Goal: Information Seeking & Learning: Learn about a topic

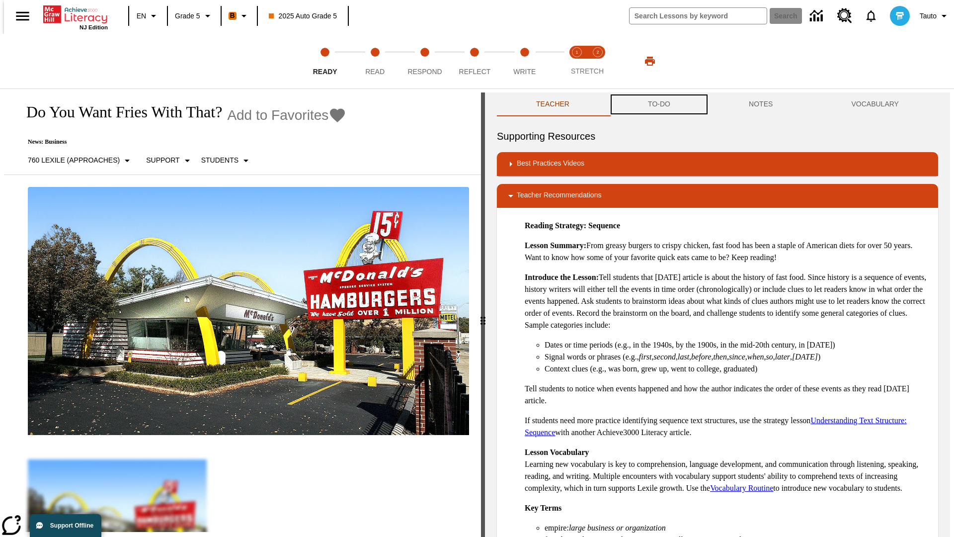
click at [658, 104] on button "TO-DO" at bounding box center [659, 104] width 101 height 24
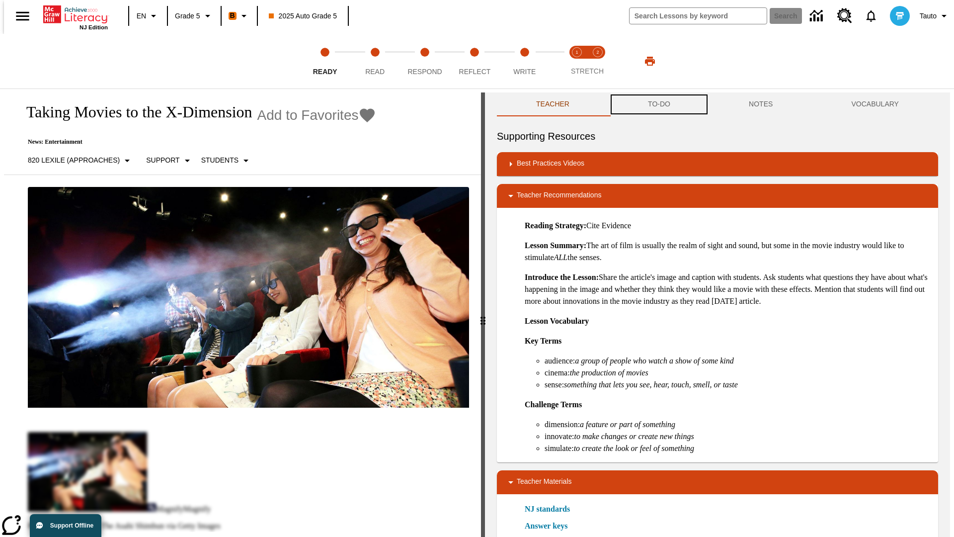
click at [658, 104] on button "TO-DO" at bounding box center [659, 104] width 101 height 24
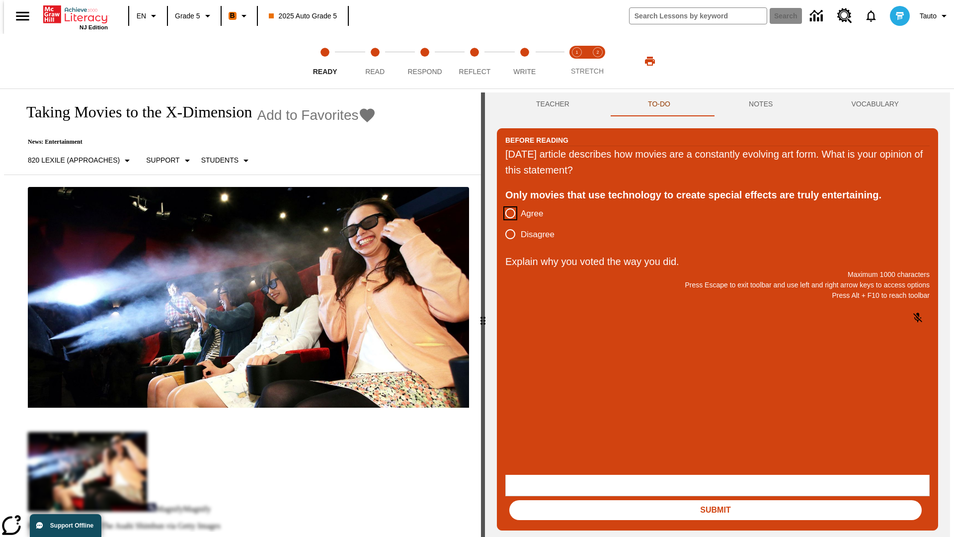
click at [506, 214] on input "Agree" at bounding box center [510, 213] width 21 height 21
radio input "true"
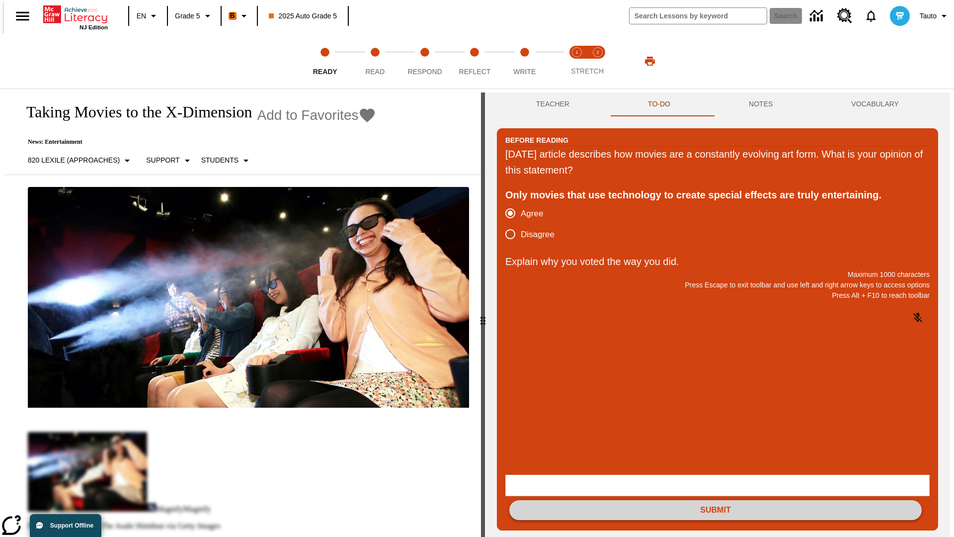
click at [716, 500] on button "Submit" at bounding box center [715, 510] width 412 height 20
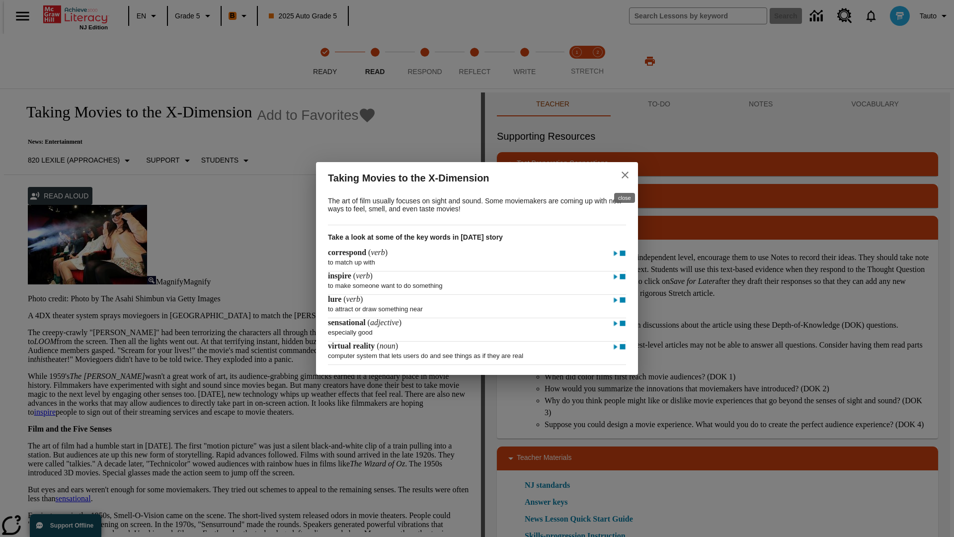
click at [625, 173] on icon "close" at bounding box center [625, 174] width 7 height 7
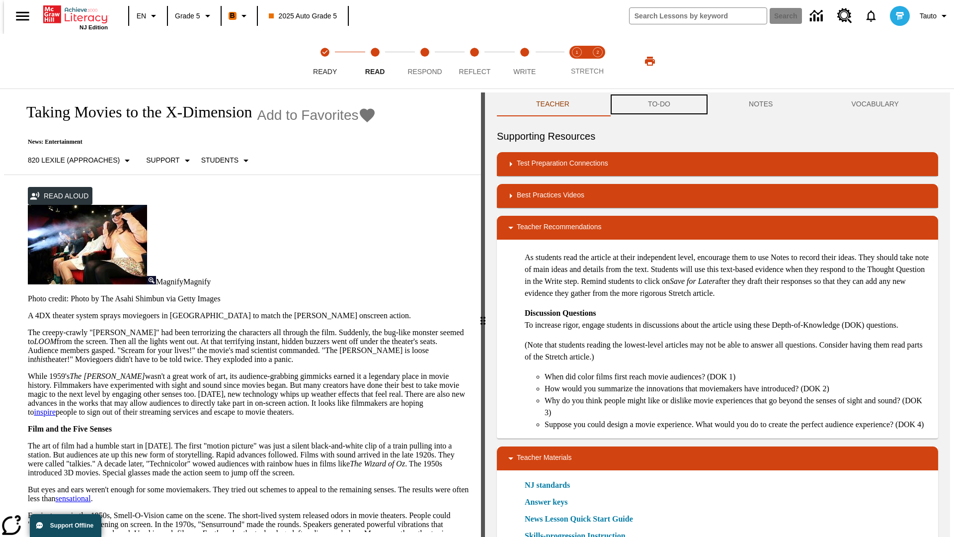
scroll to position [0, 0]
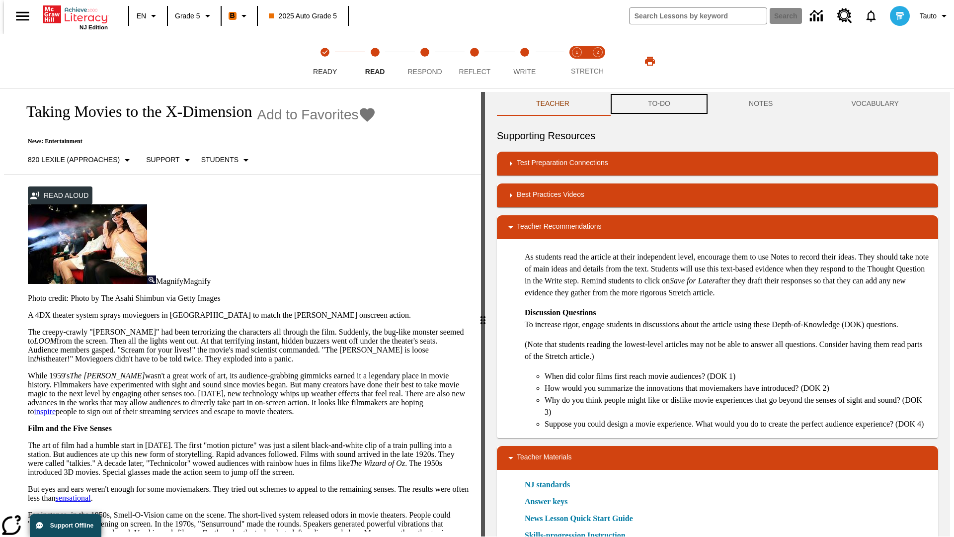
click at [658, 104] on button "TO-DO" at bounding box center [659, 104] width 101 height 24
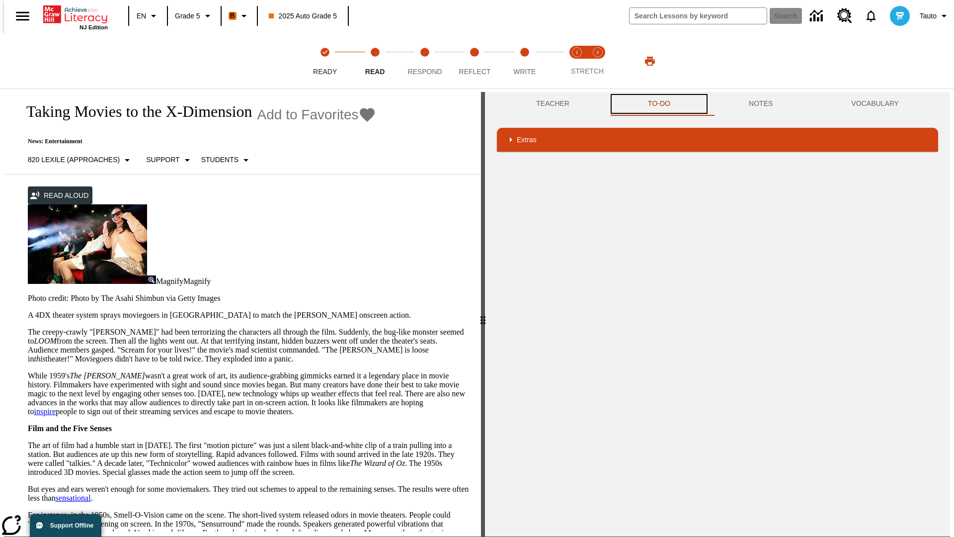
scroll to position [65, 0]
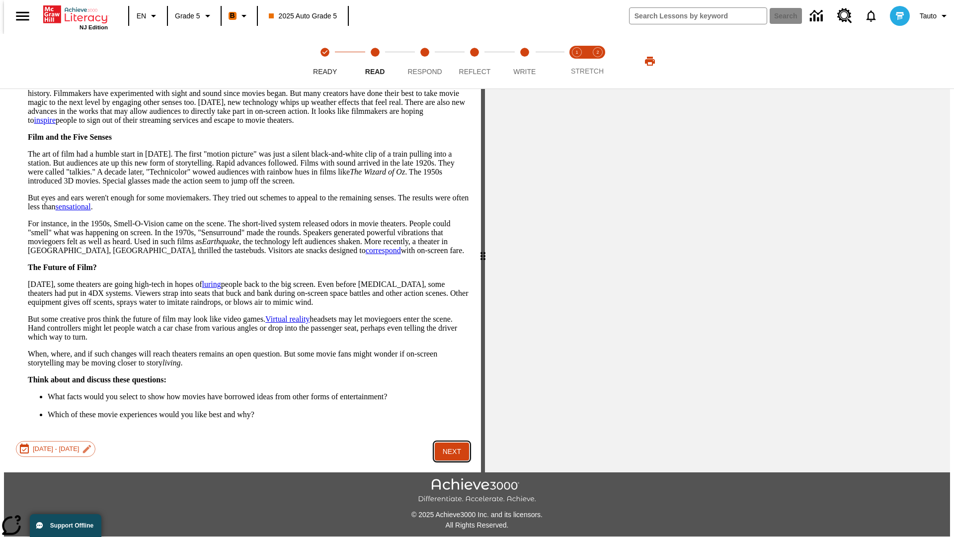
click at [448, 442] on button "Next" at bounding box center [452, 451] width 34 height 18
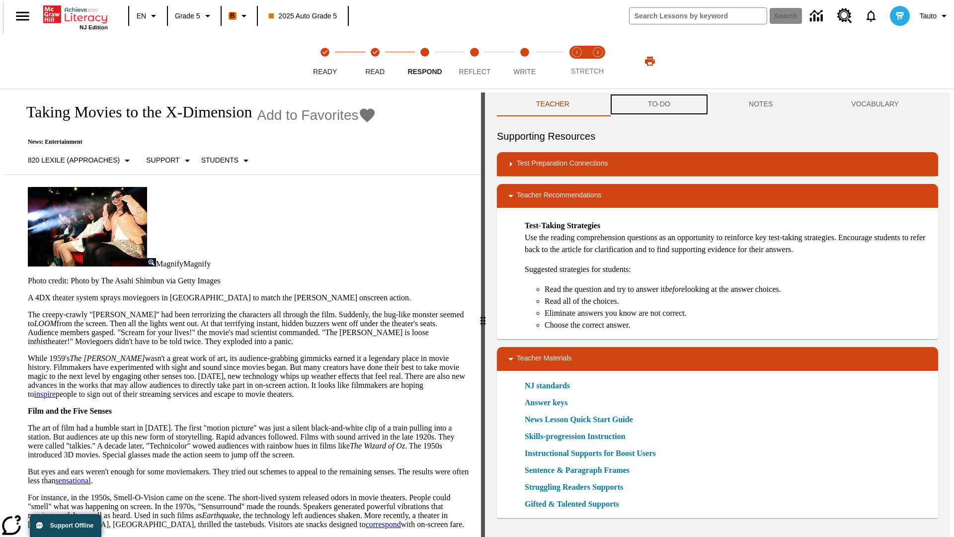
scroll to position [0, 0]
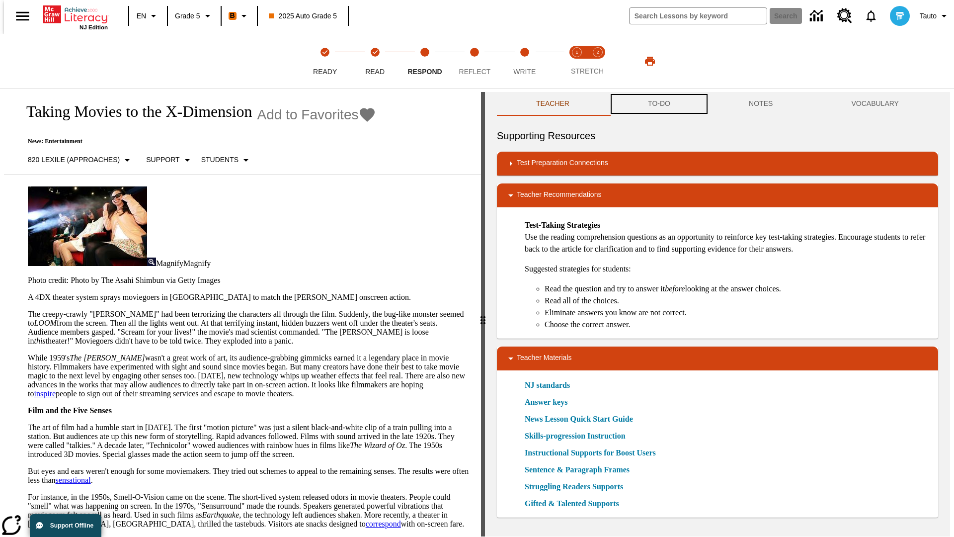
click at [658, 104] on button "TO-DO" at bounding box center [659, 104] width 101 height 24
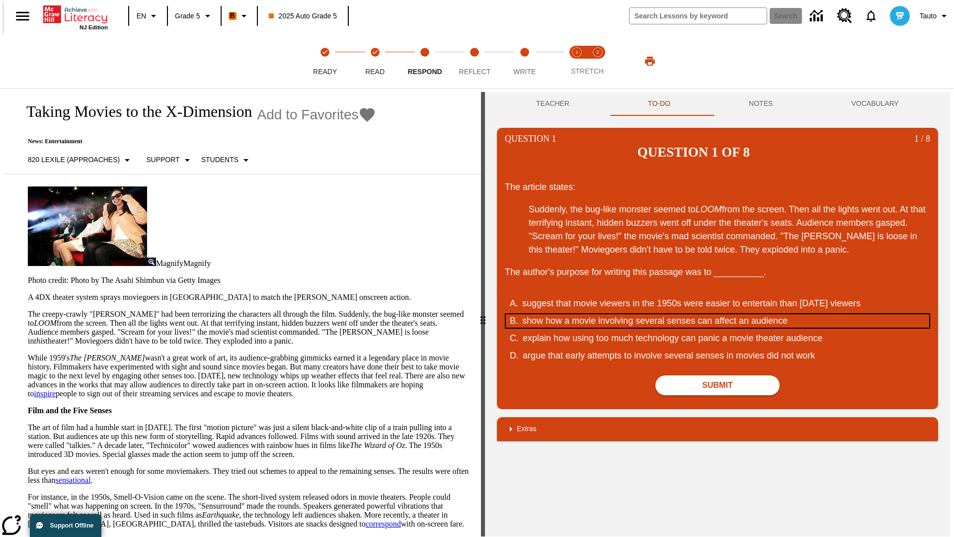
click at [718, 314] on div "show how a movie involving several senses can affect an audience" at bounding box center [711, 320] width 378 height 13
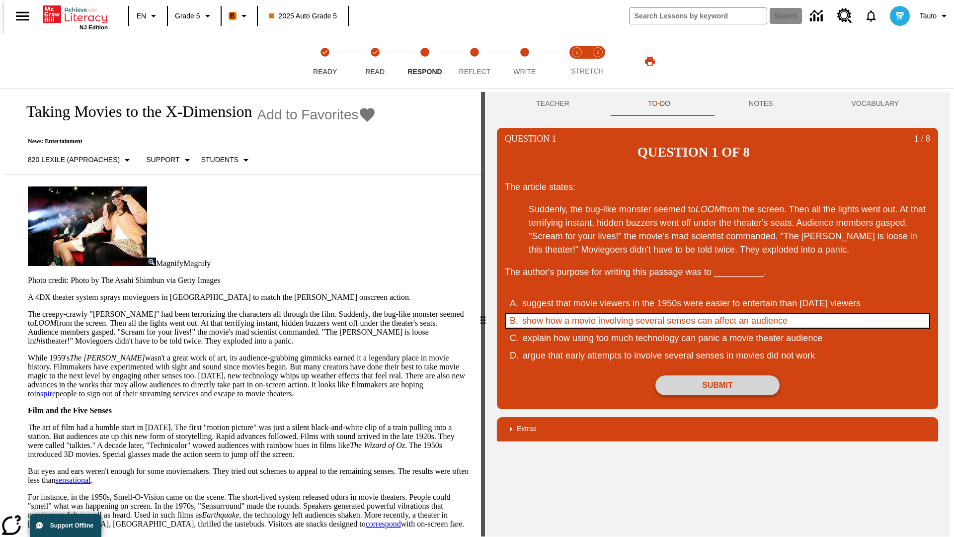
click at [718, 375] on button "Submit" at bounding box center [717, 385] width 124 height 20
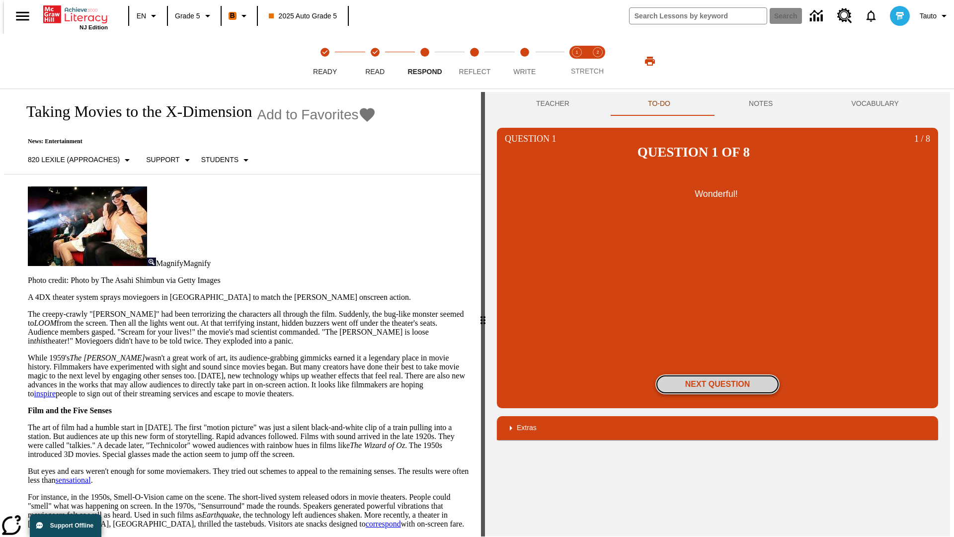
click at [718, 374] on button "Next Question" at bounding box center [717, 384] width 124 height 20
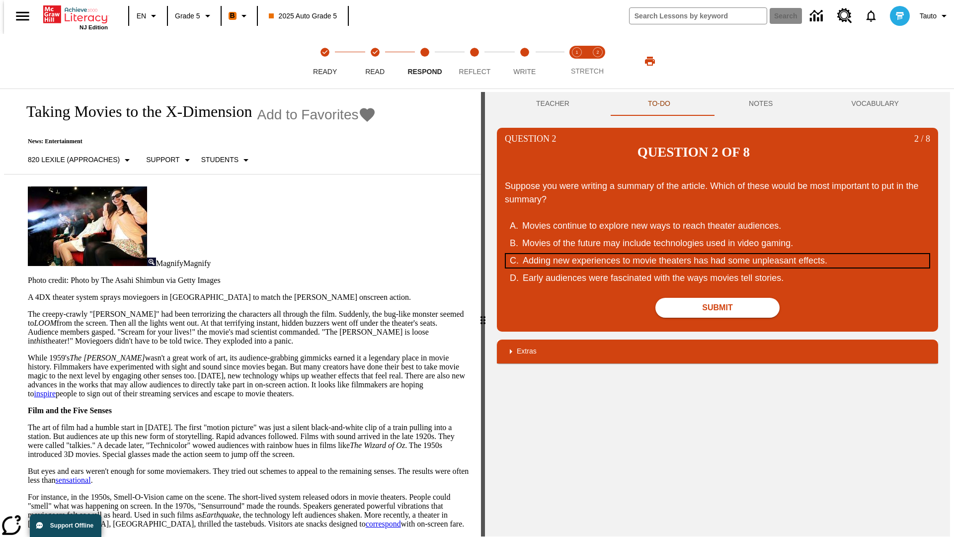
click at [718, 254] on div "Adding new experiences to movie theaters has had some unpleasant effects." at bounding box center [712, 260] width 378 height 13
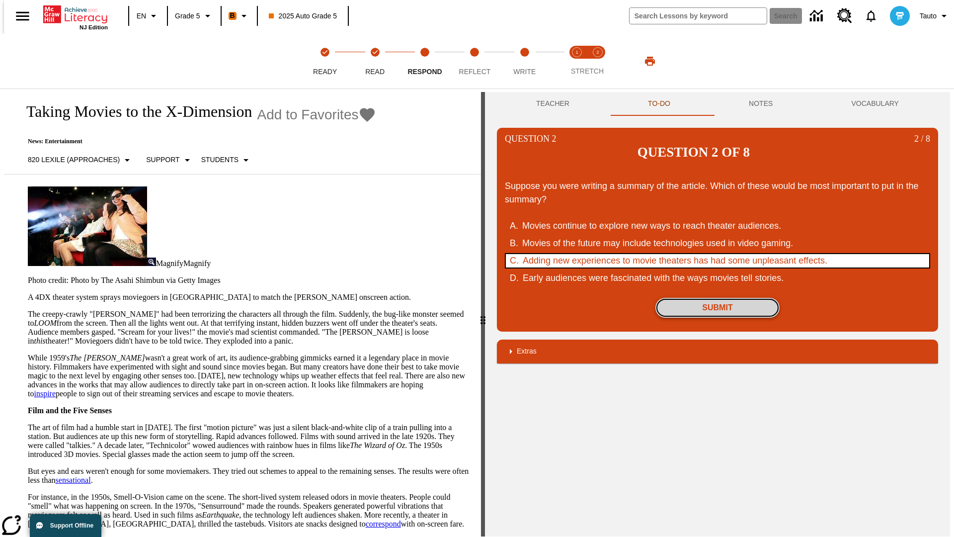
click at [718, 298] on button "Submit" at bounding box center [717, 308] width 124 height 20
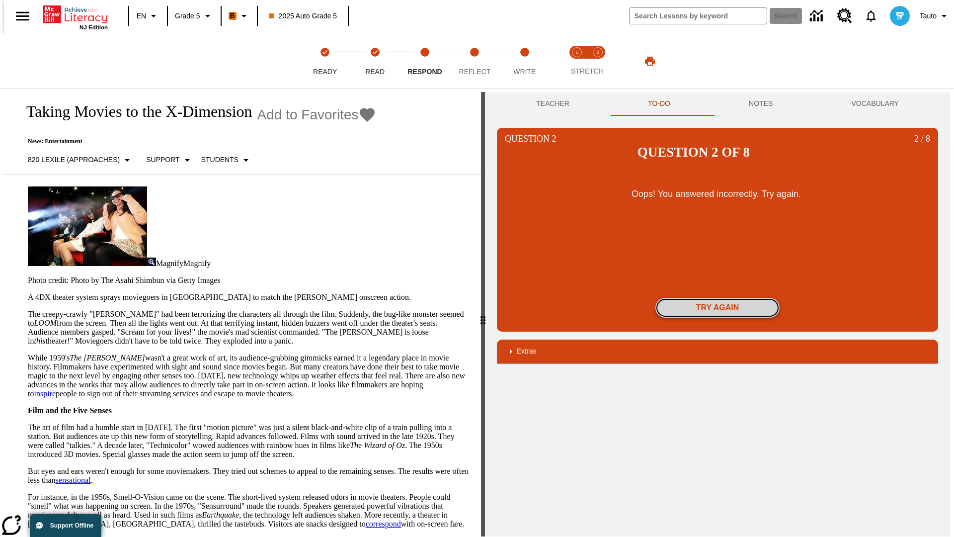
click at [718, 298] on button "Try again" at bounding box center [717, 308] width 124 height 20
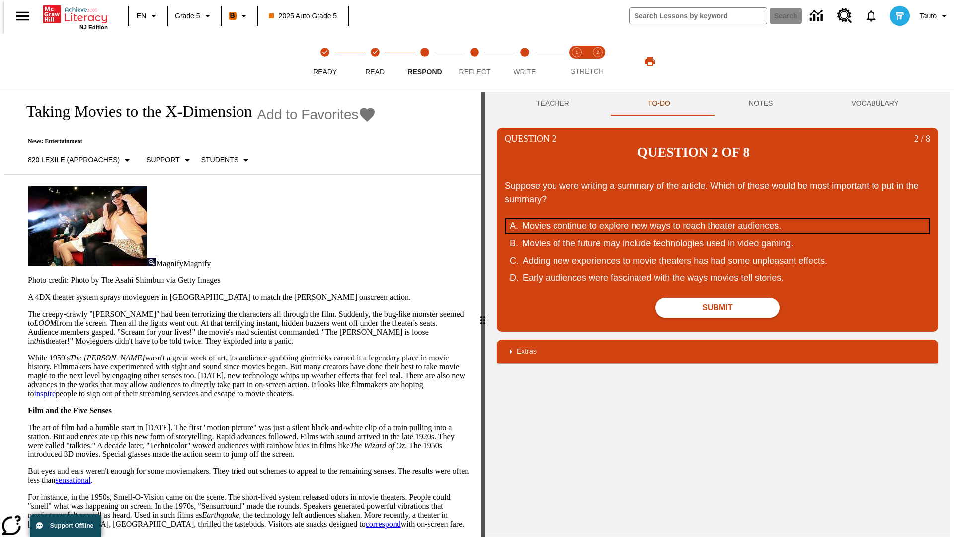
click at [718, 219] on div "Movies continue to explore new ways to reach theater audiences." at bounding box center [711, 225] width 378 height 13
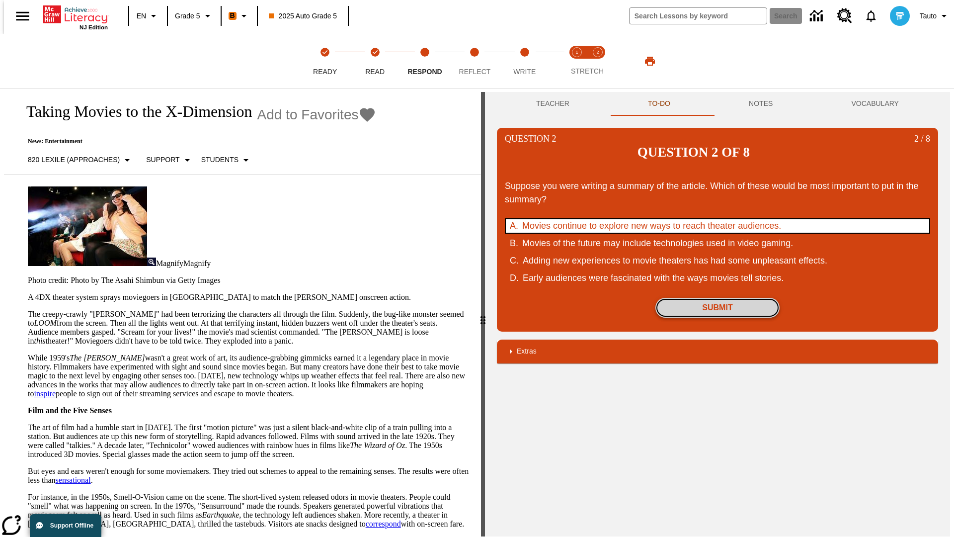
click at [718, 298] on button "Submit" at bounding box center [717, 308] width 124 height 20
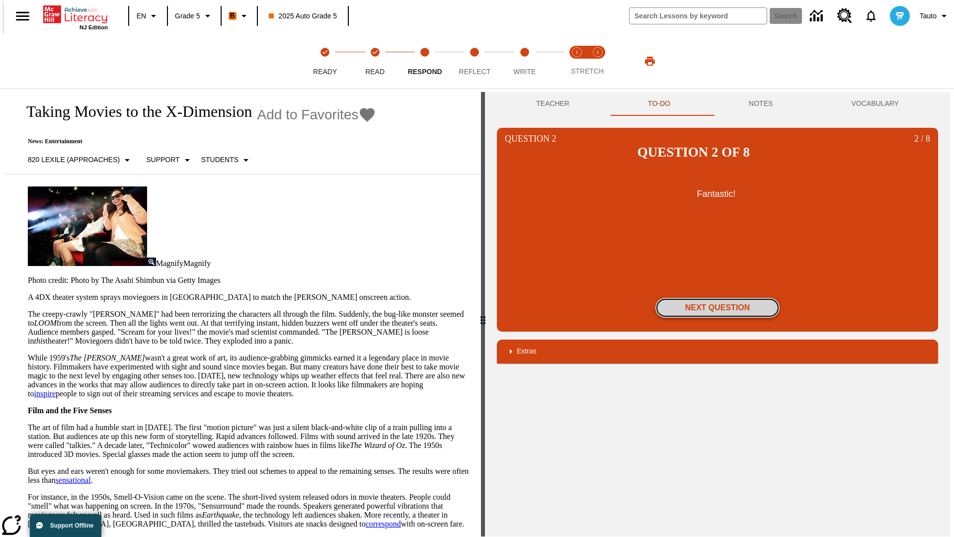
click at [718, 298] on button "Next Question" at bounding box center [717, 308] width 124 height 20
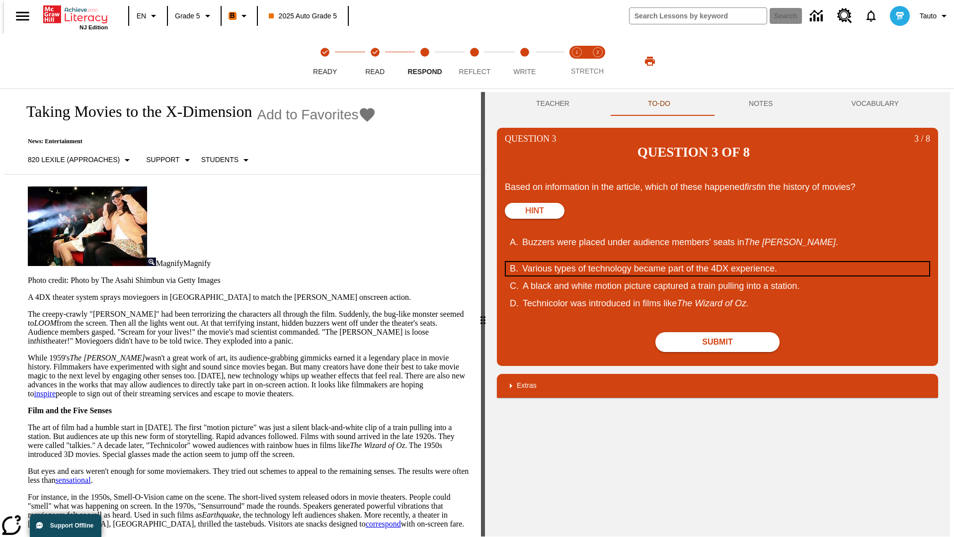
click at [718, 262] on div "Various types of technology became part of the 4DX experience." at bounding box center [711, 268] width 378 height 13
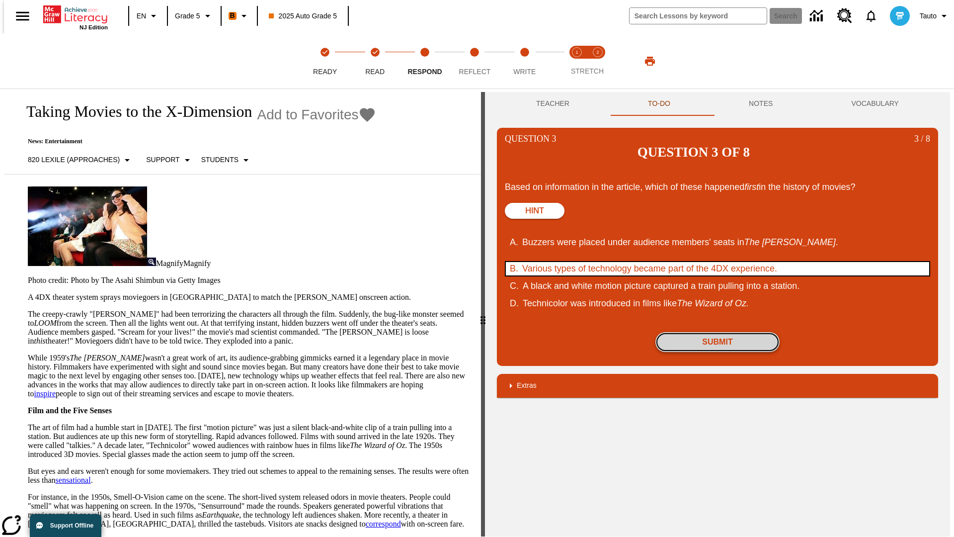
click at [718, 332] on button "Submit" at bounding box center [717, 342] width 124 height 20
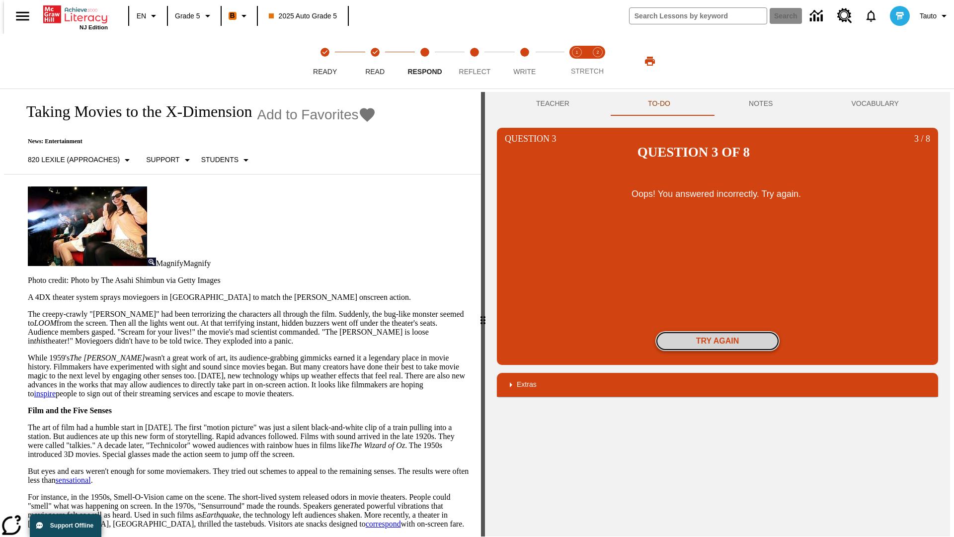
click at [718, 331] on button "Try again" at bounding box center [717, 341] width 124 height 20
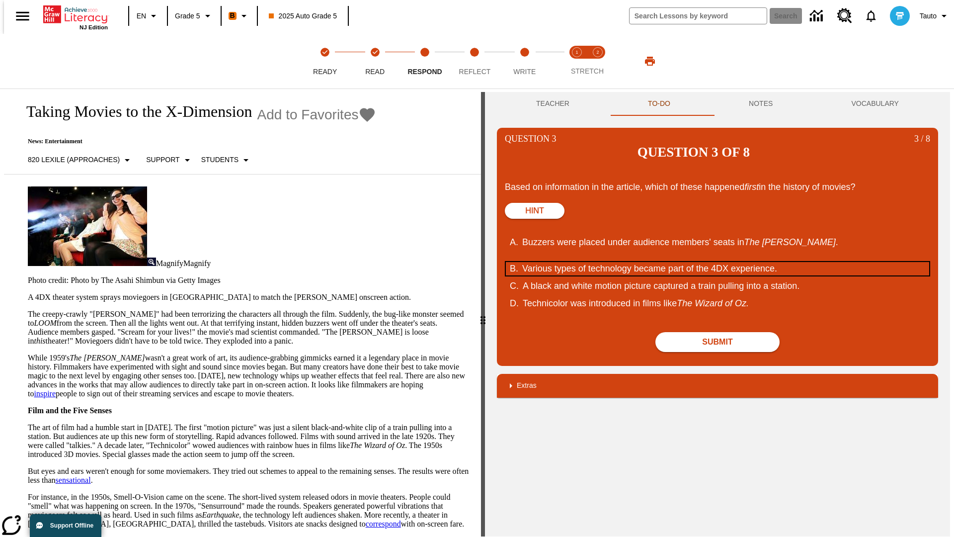
click at [718, 262] on div "Various types of technology became part of the 4DX experience." at bounding box center [711, 268] width 378 height 13
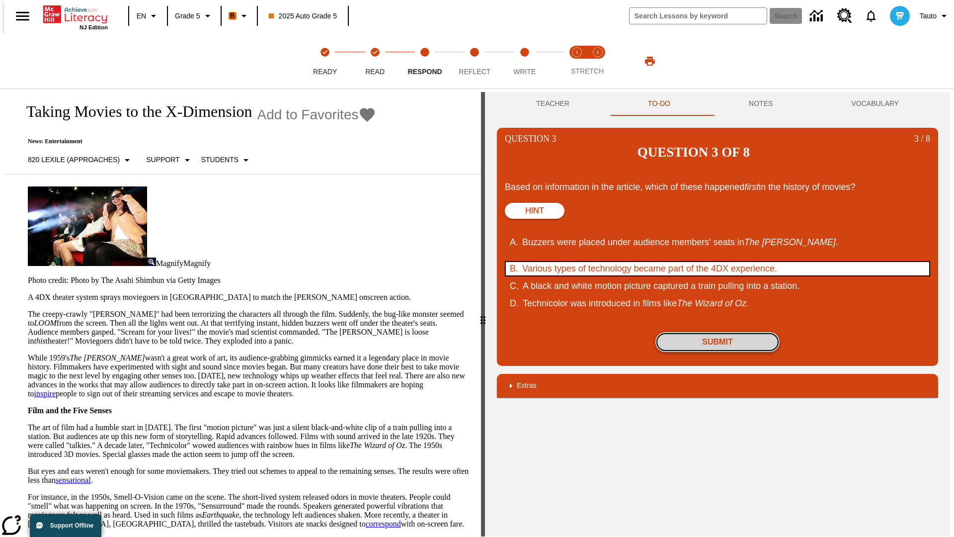
click at [718, 332] on button "Submit" at bounding box center [717, 342] width 124 height 20
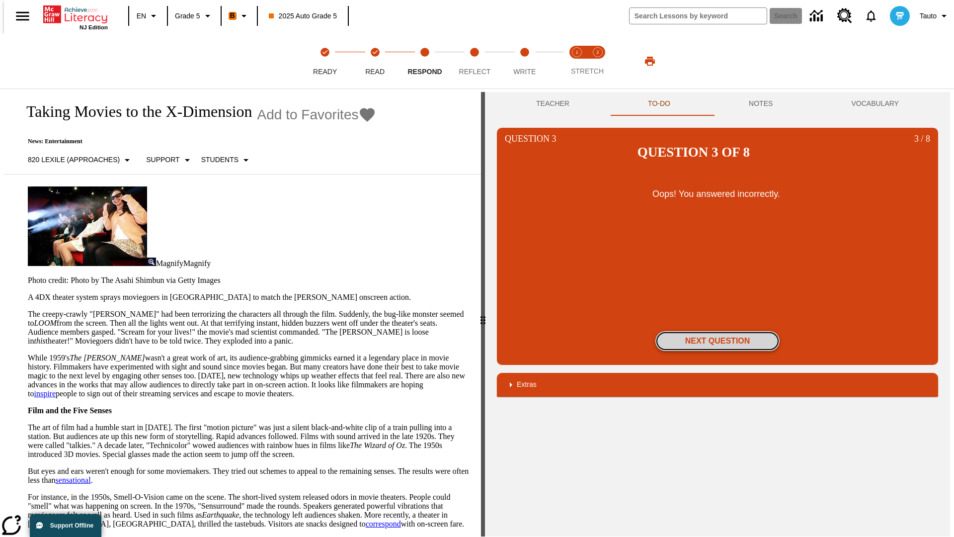
click at [718, 331] on button "Next Question" at bounding box center [717, 341] width 124 height 20
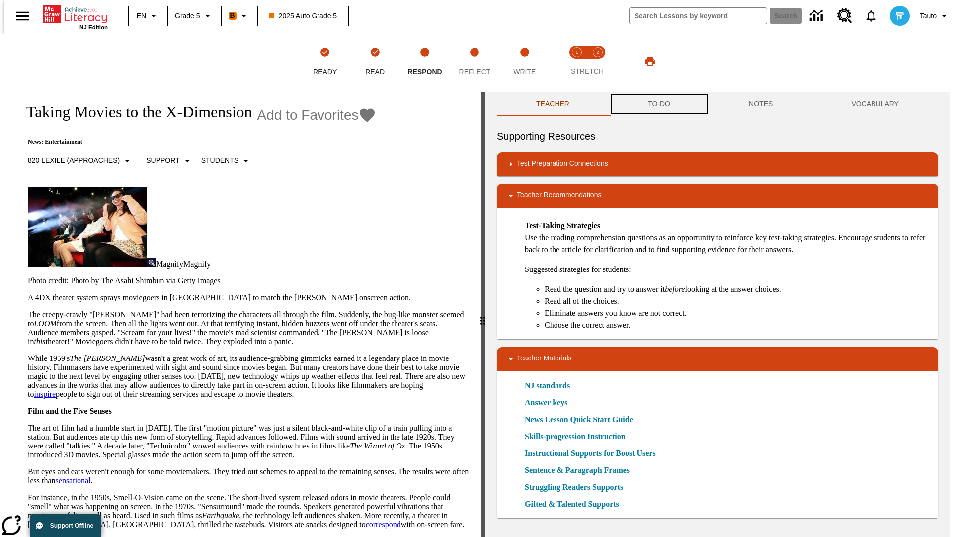
click at [658, 104] on button "TO-DO" at bounding box center [659, 104] width 101 height 24
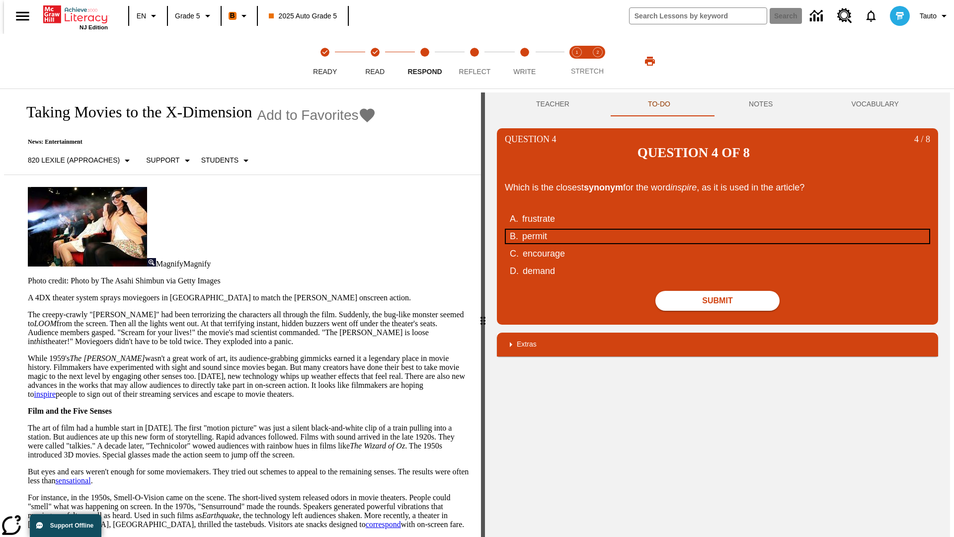
click at [718, 230] on div "permit" at bounding box center [711, 236] width 378 height 13
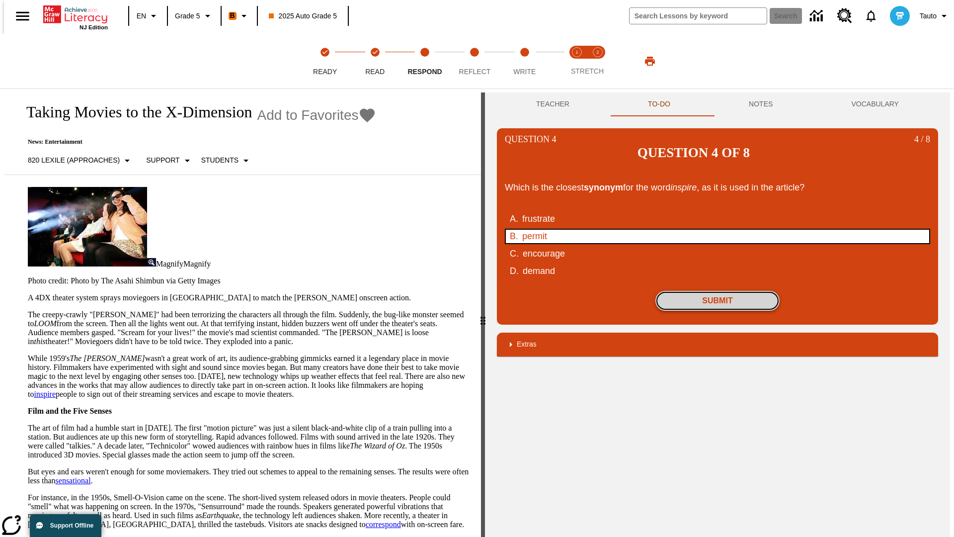
click at [718, 291] on button "Submit" at bounding box center [717, 301] width 124 height 20
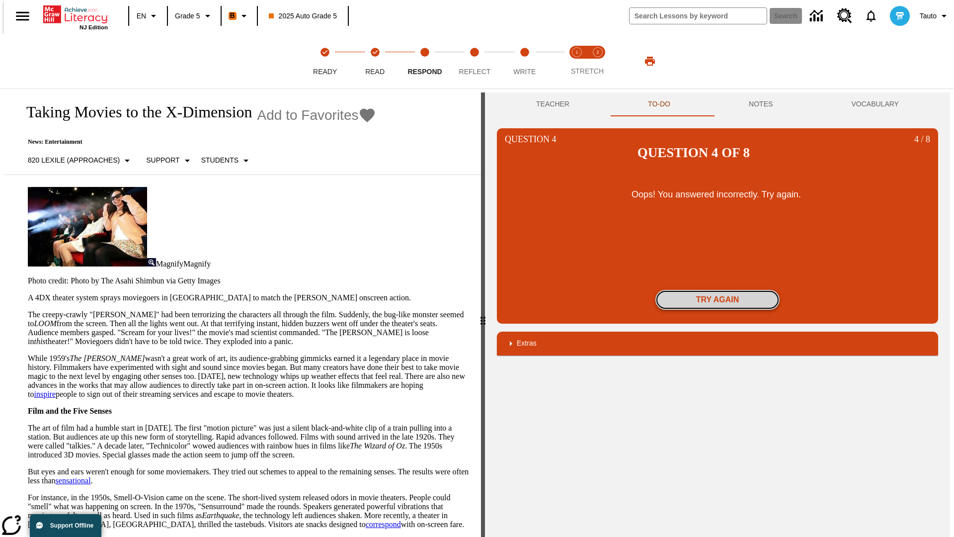
click at [718, 290] on button "Try again" at bounding box center [717, 300] width 124 height 20
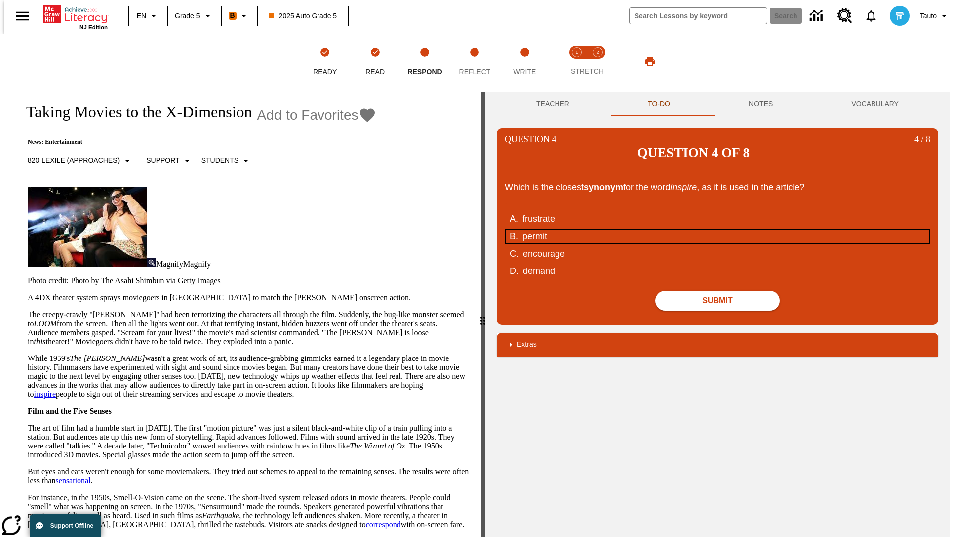
click at [718, 230] on div "permit" at bounding box center [711, 236] width 378 height 13
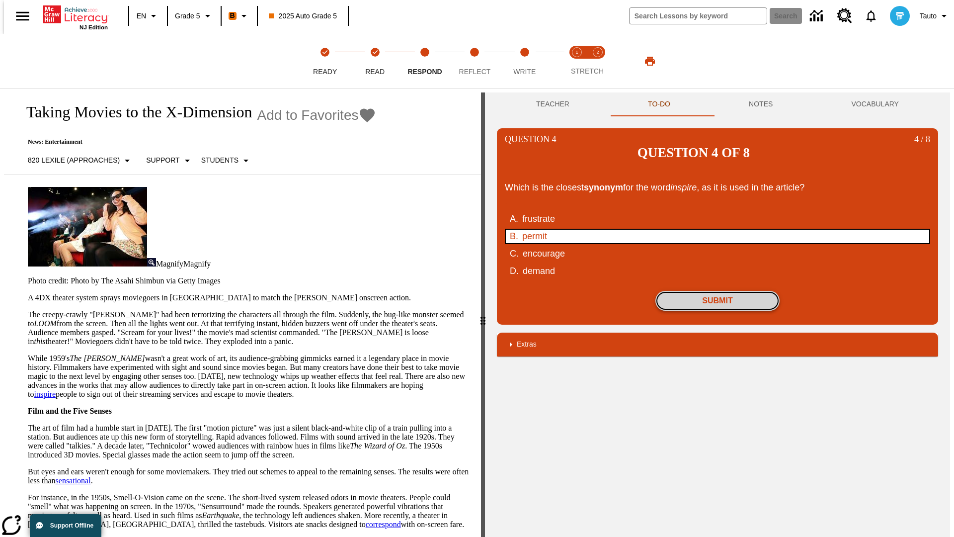
click at [718, 291] on button "Submit" at bounding box center [717, 301] width 124 height 20
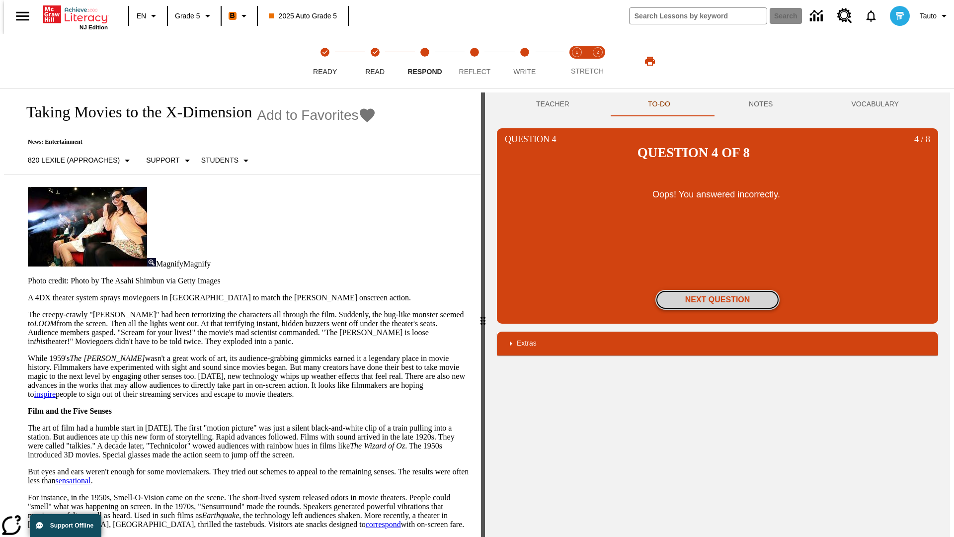
click at [718, 290] on button "Next Question" at bounding box center [717, 300] width 124 height 20
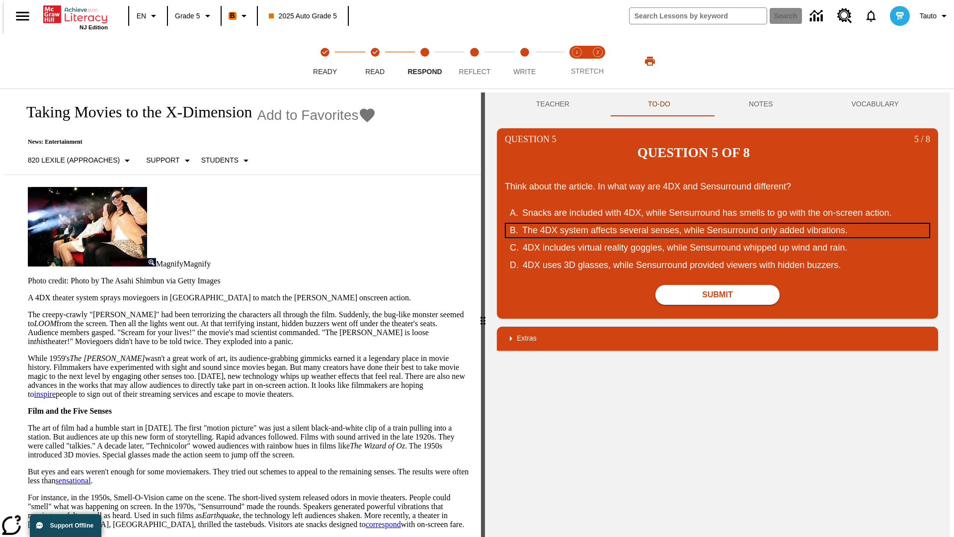
click at [718, 224] on div "The 4DX system affects several senses, while Sensurround only added vibrations." at bounding box center [711, 230] width 378 height 13
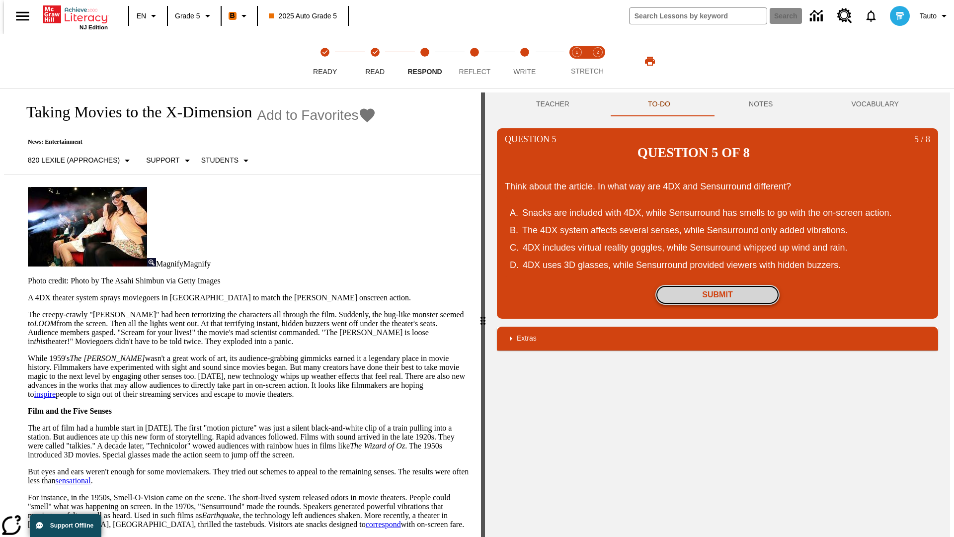
click at [718, 285] on button "Submit" at bounding box center [717, 295] width 124 height 20
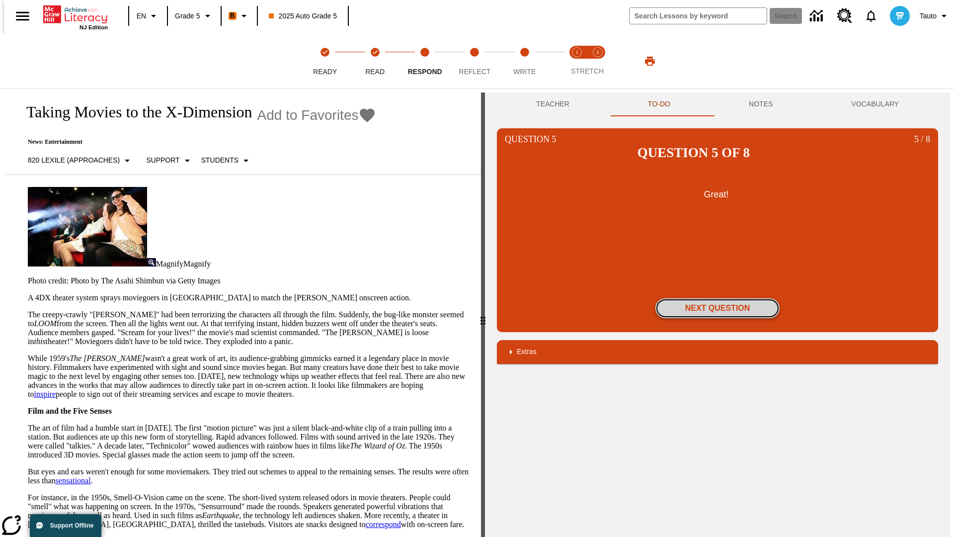
click at [718, 298] on button "Next Question" at bounding box center [717, 308] width 124 height 20
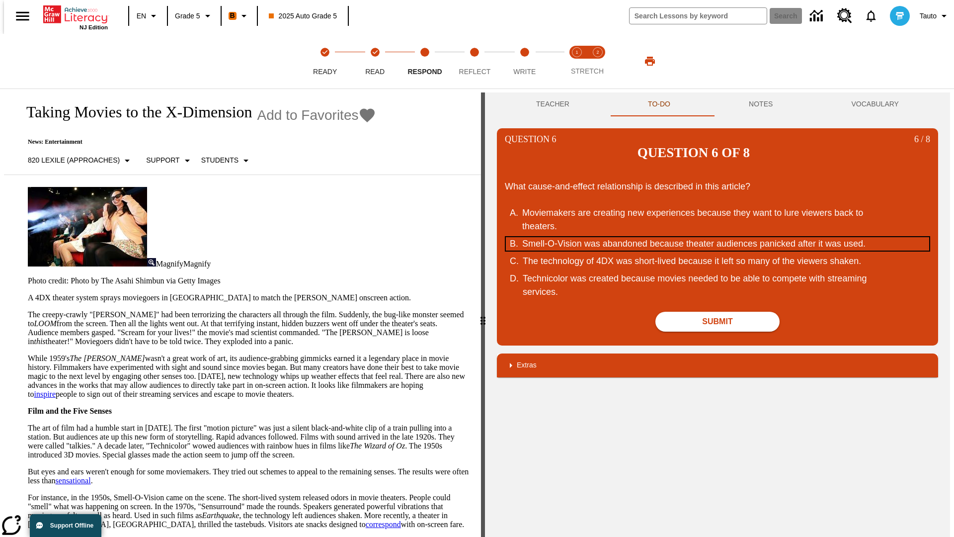
click at [718, 237] on div "Smell-O-Vision was abandoned because theater audiences panicked after it was us…" at bounding box center [711, 243] width 378 height 13
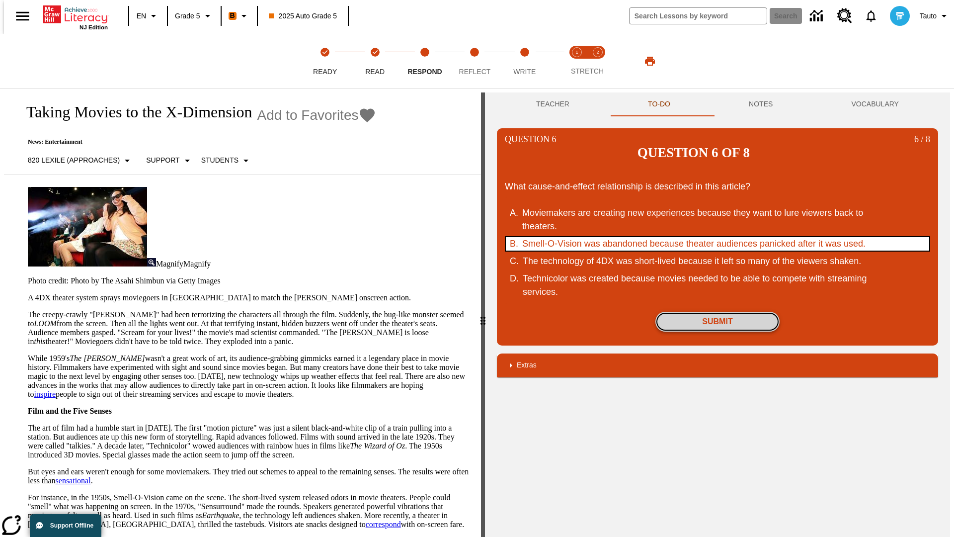
click at [718, 312] on button "Submit" at bounding box center [717, 322] width 124 height 20
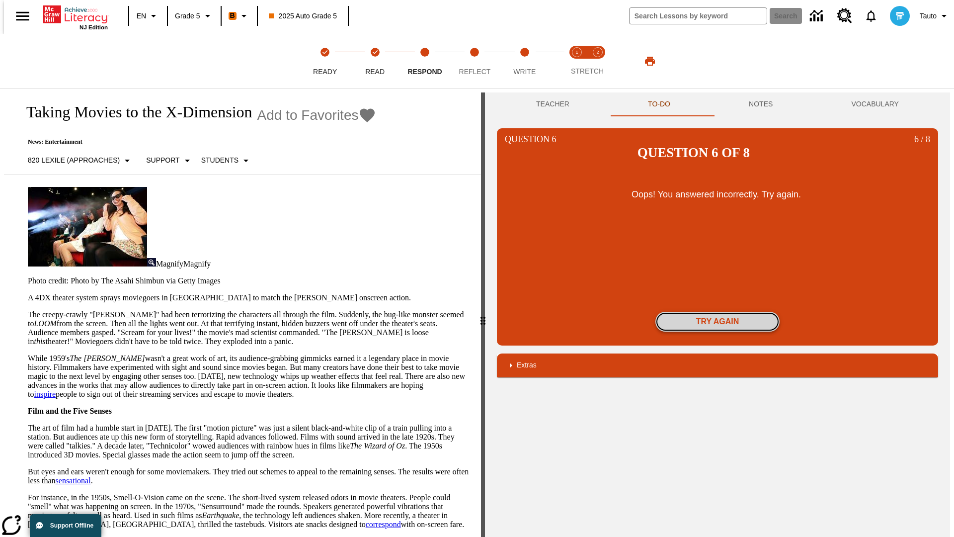
click at [718, 312] on button "Try again" at bounding box center [717, 322] width 124 height 20
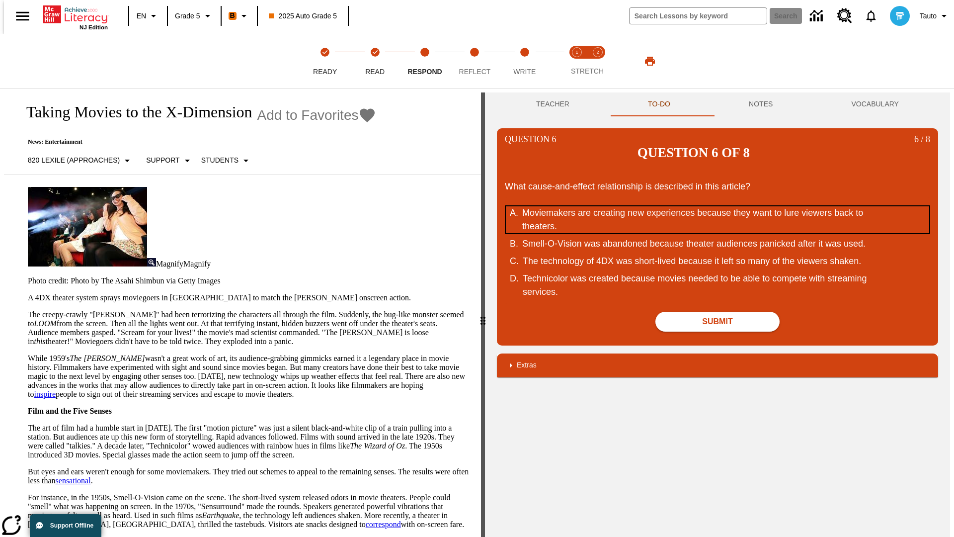
click at [718, 206] on div "Moviemakers are creating new experiences because they want to lure viewers back…" at bounding box center [711, 219] width 378 height 27
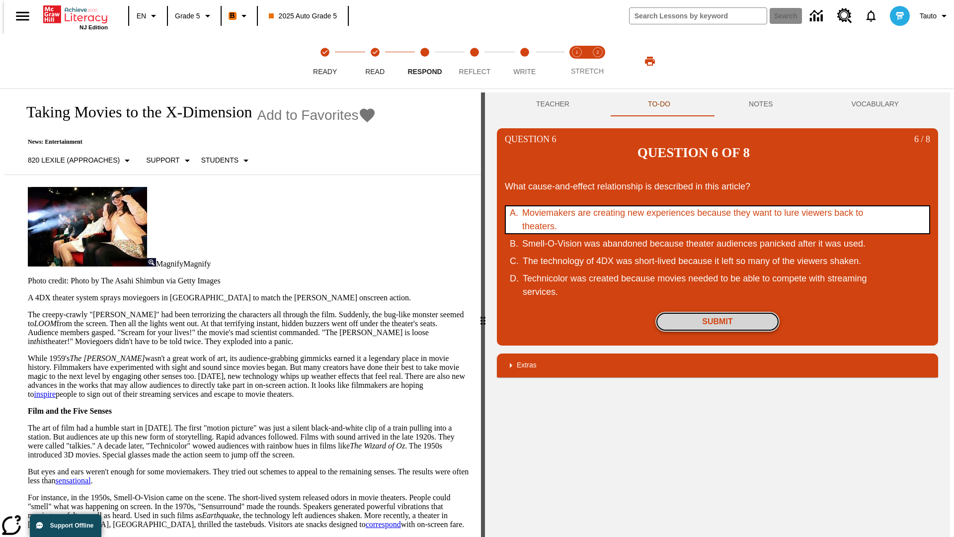
click at [718, 312] on button "Submit" at bounding box center [717, 322] width 124 height 20
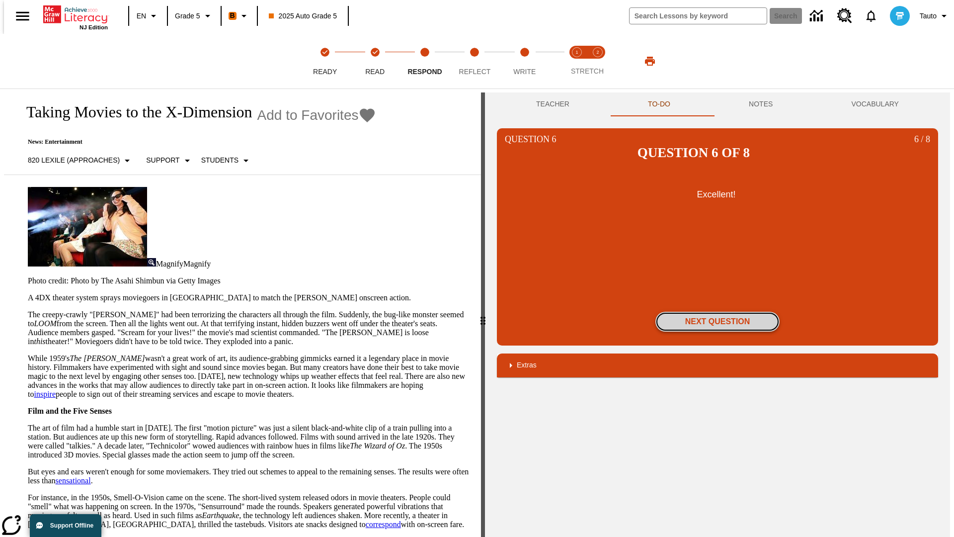
click at [718, 312] on button "Next Question" at bounding box center [717, 322] width 124 height 20
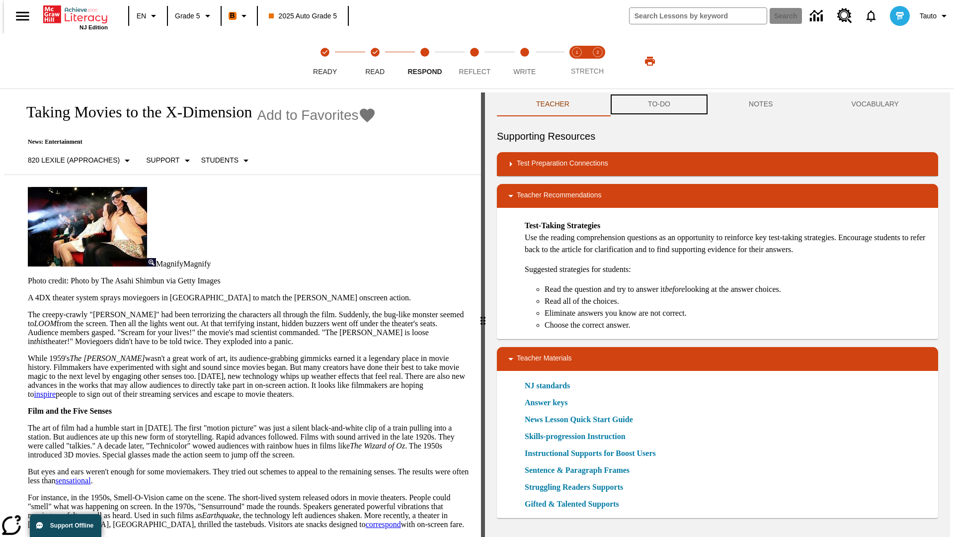
click at [658, 104] on button "TO-DO" at bounding box center [659, 104] width 101 height 24
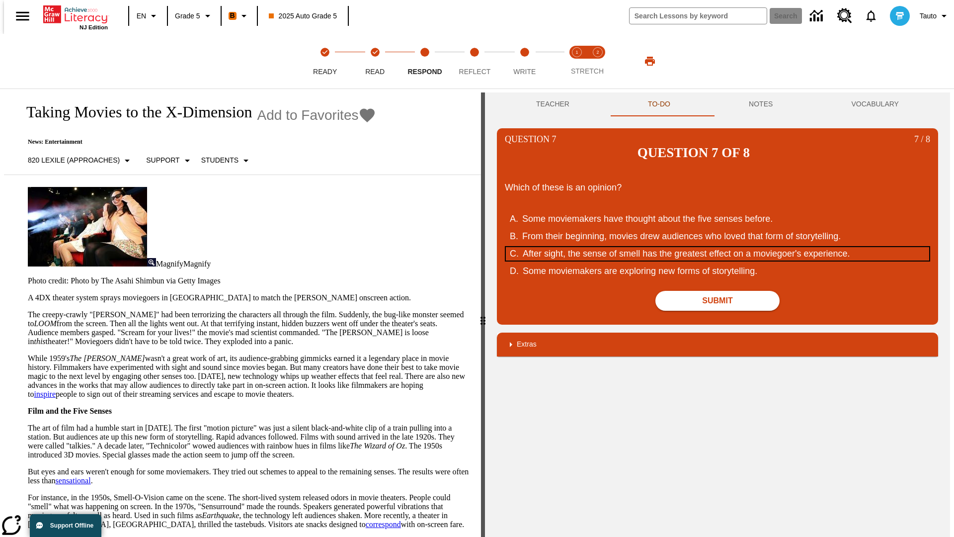
click at [718, 247] on div "After sight, the sense of smell has the greatest effect on a moviegoer's experi…" at bounding box center [712, 253] width 378 height 13
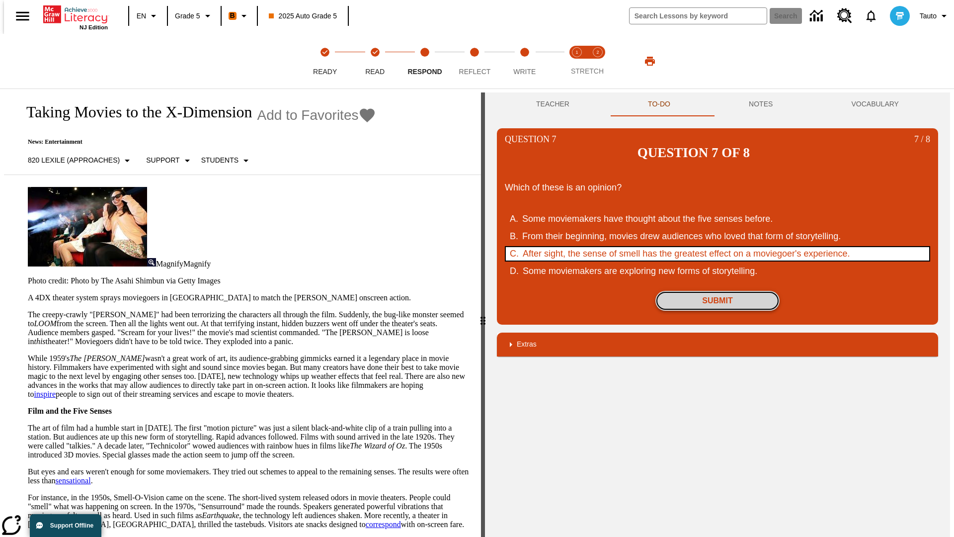
click at [718, 291] on button "Submit" at bounding box center [717, 301] width 124 height 20
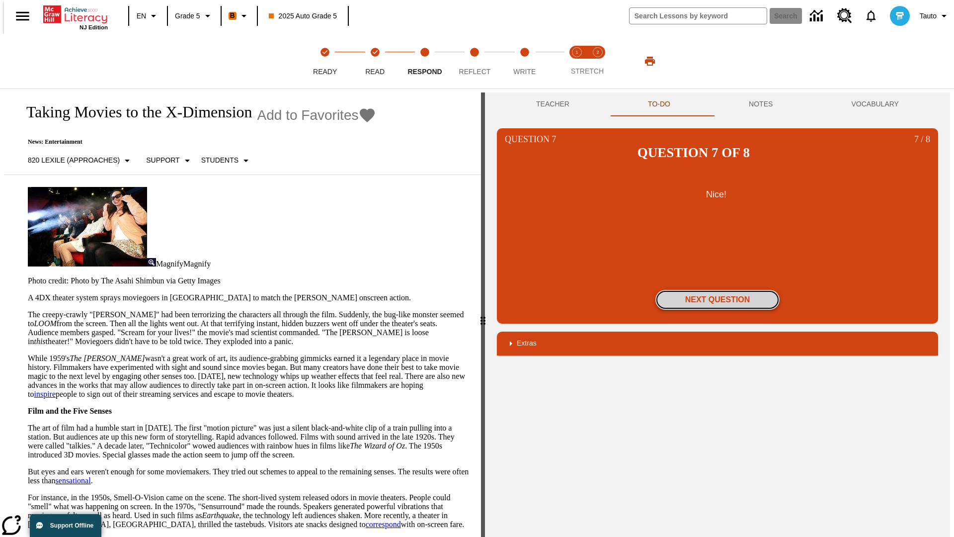
click at [718, 290] on button "Next Question" at bounding box center [717, 300] width 124 height 20
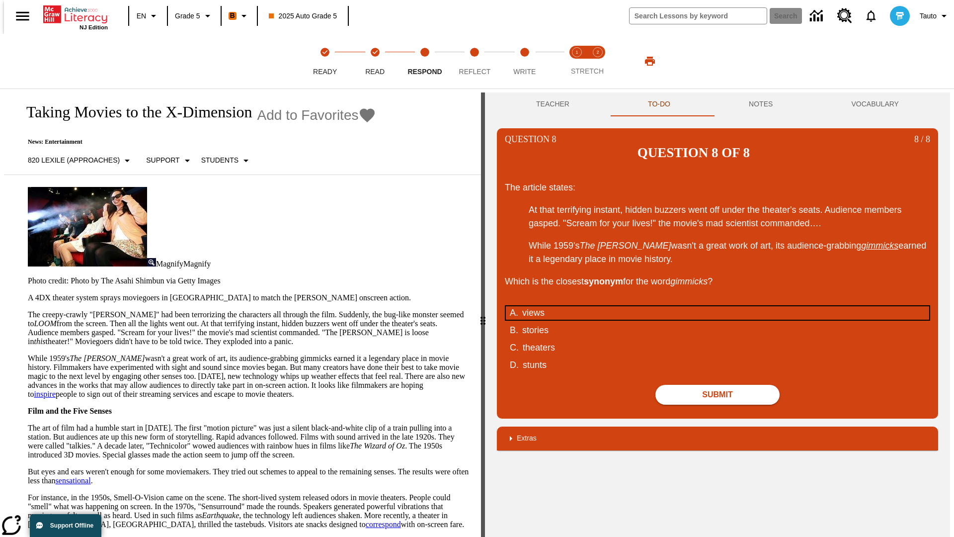
click at [718, 306] on div "views" at bounding box center [711, 312] width 378 height 13
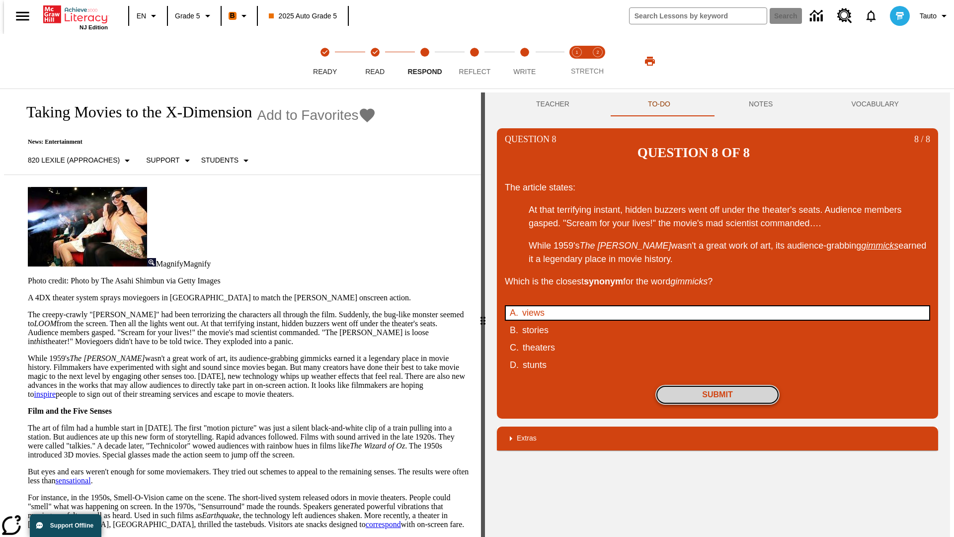
click at [718, 385] on button "Submit" at bounding box center [717, 395] width 124 height 20
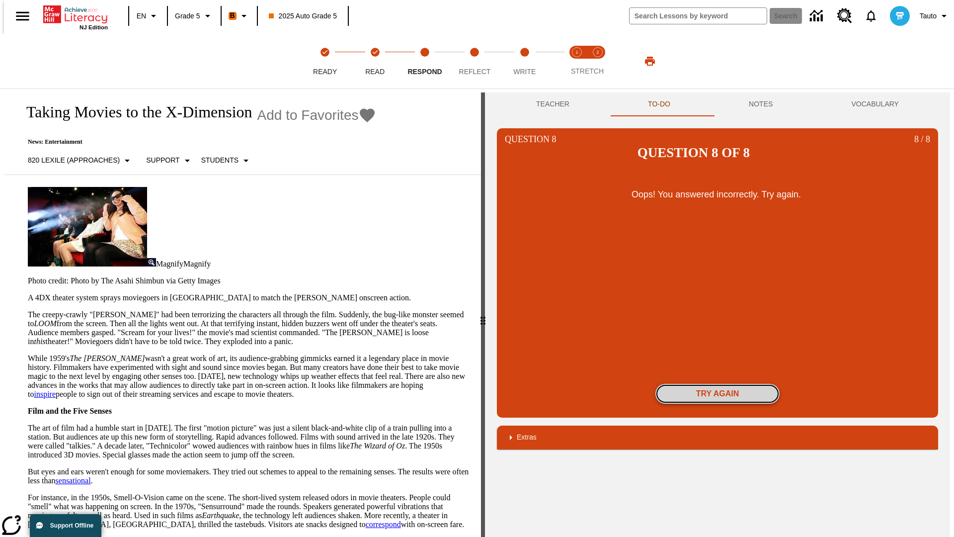
click at [718, 384] on button "Try again" at bounding box center [717, 394] width 124 height 20
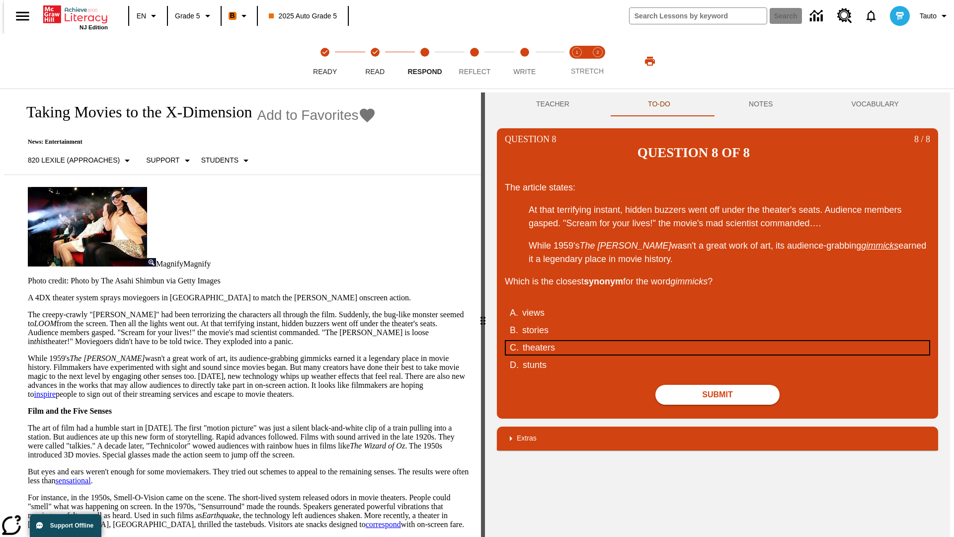
click at [718, 341] on div "theaters" at bounding box center [712, 347] width 378 height 13
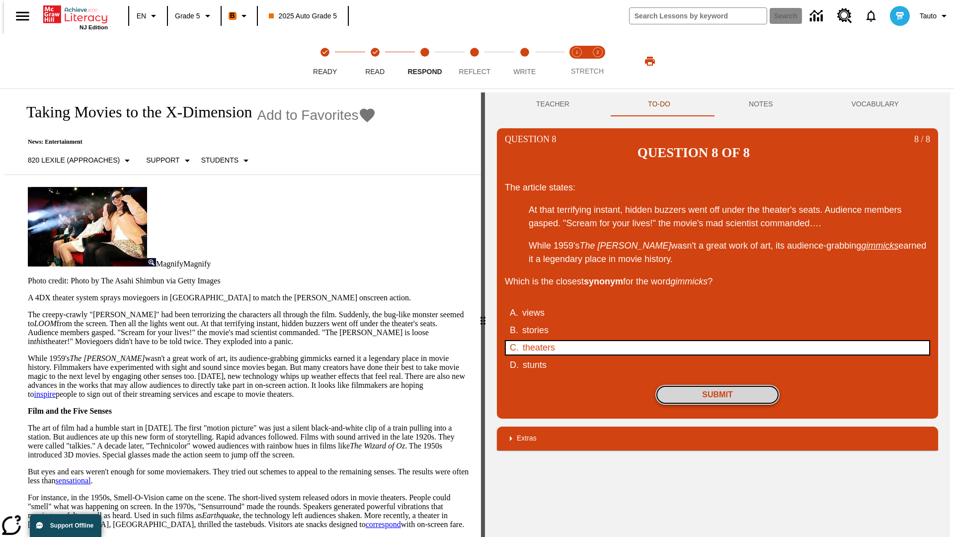
click at [718, 385] on button "Submit" at bounding box center [717, 395] width 124 height 20
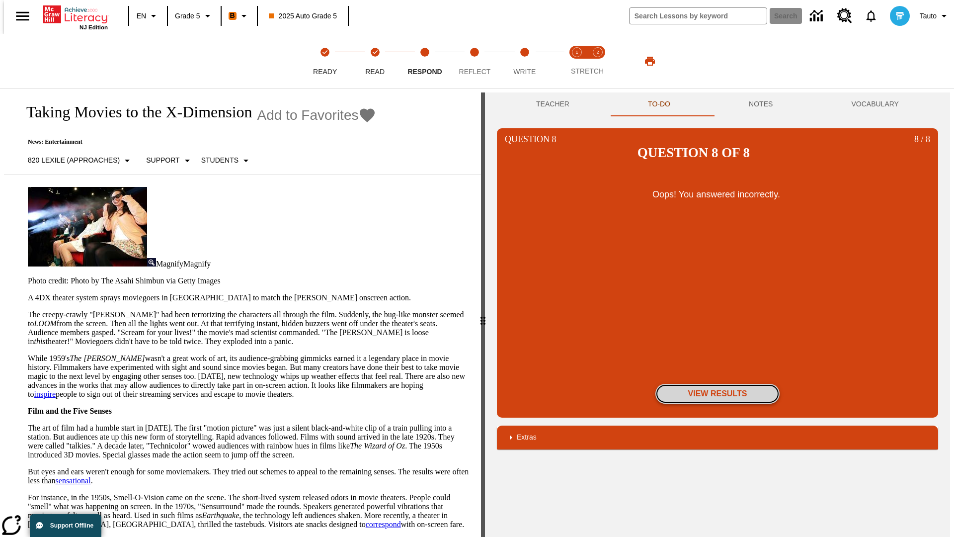
click at [718, 384] on button "View Results" at bounding box center [717, 394] width 124 height 20
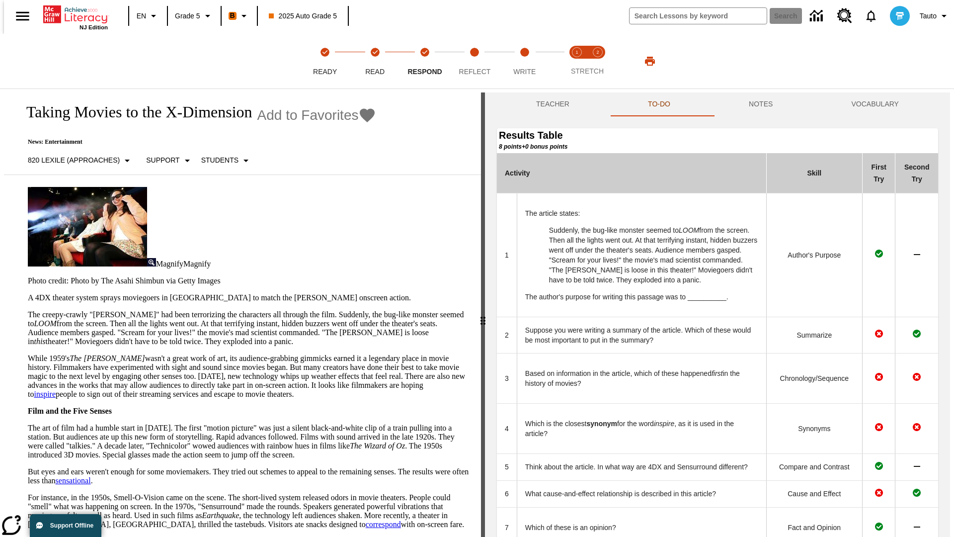
scroll to position [271, 0]
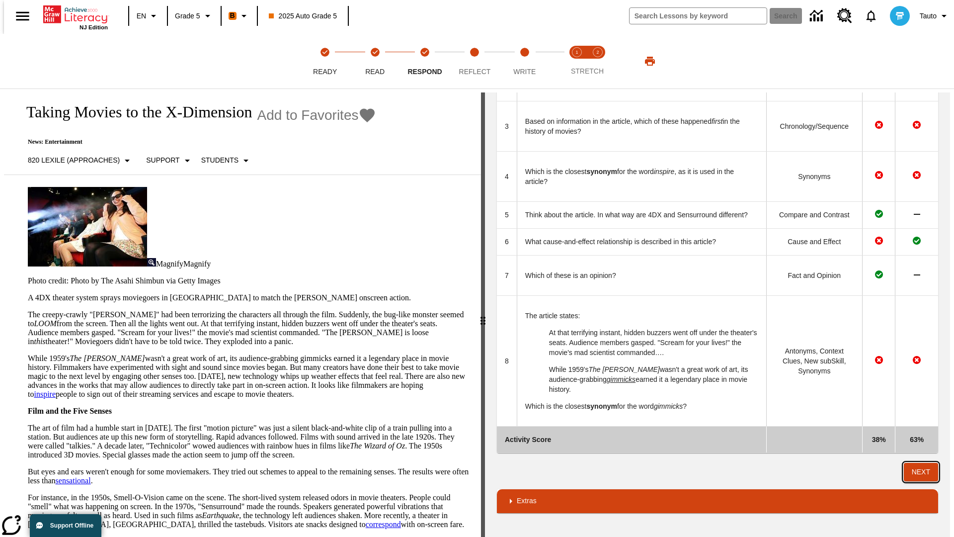
click at [925, 472] on button "Next" at bounding box center [921, 472] width 34 height 18
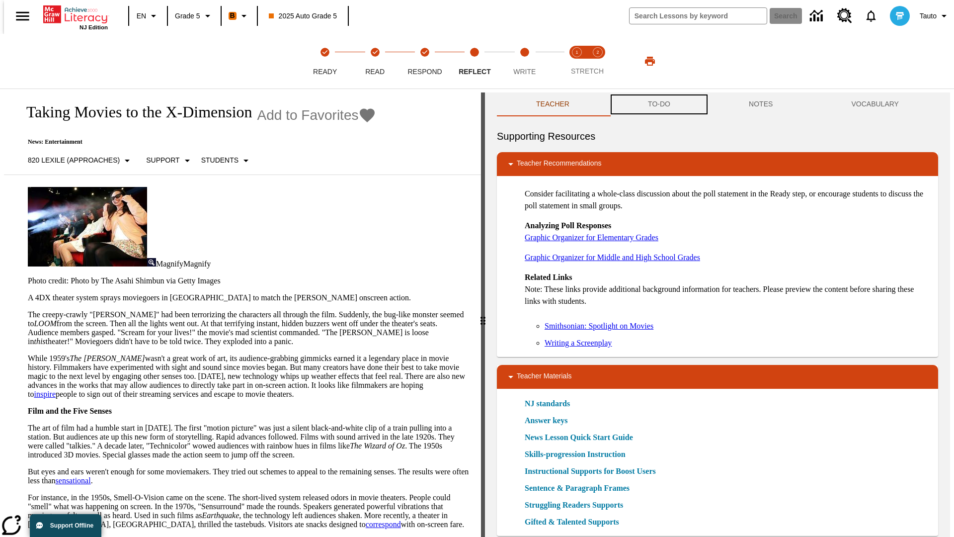
click at [658, 104] on button "TO-DO" at bounding box center [659, 104] width 101 height 24
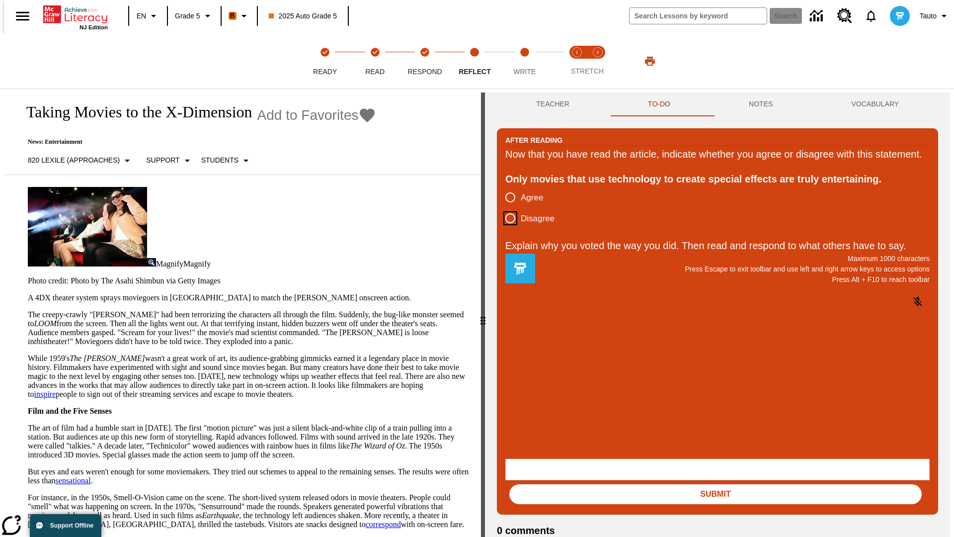
click at [506, 229] on input "Disagree" at bounding box center [510, 218] width 21 height 21
radio input "true"
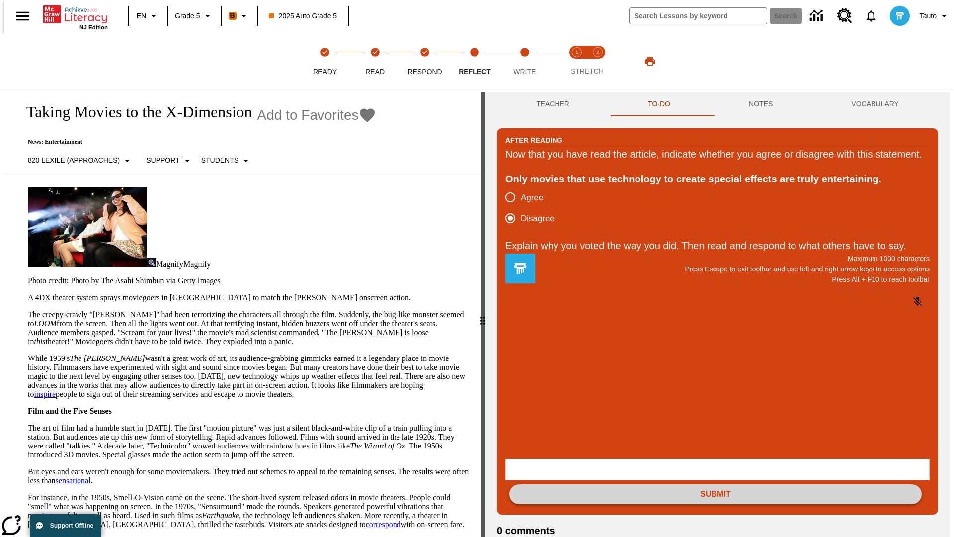
click at [716, 484] on button "Submit" at bounding box center [715, 494] width 412 height 20
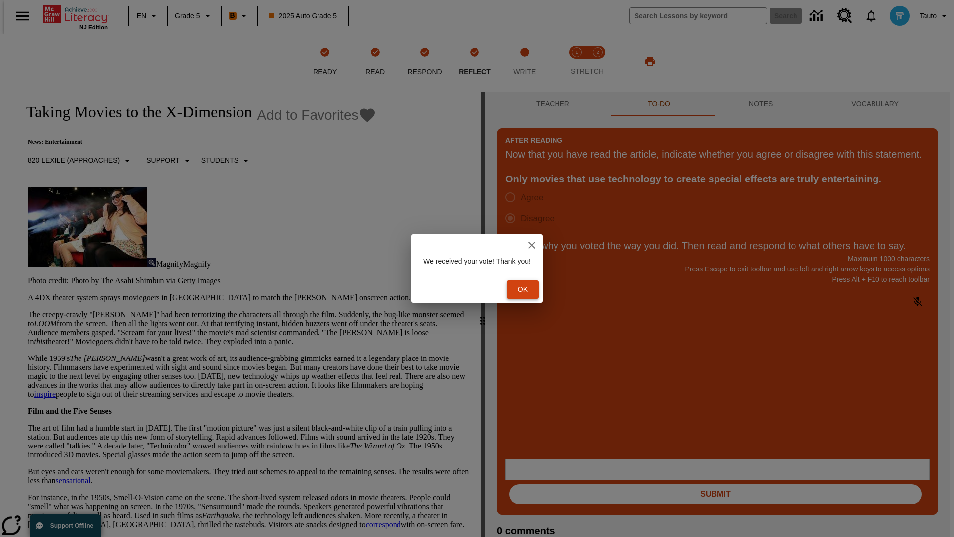
click at [528, 289] on button "Ok" at bounding box center [523, 289] width 32 height 18
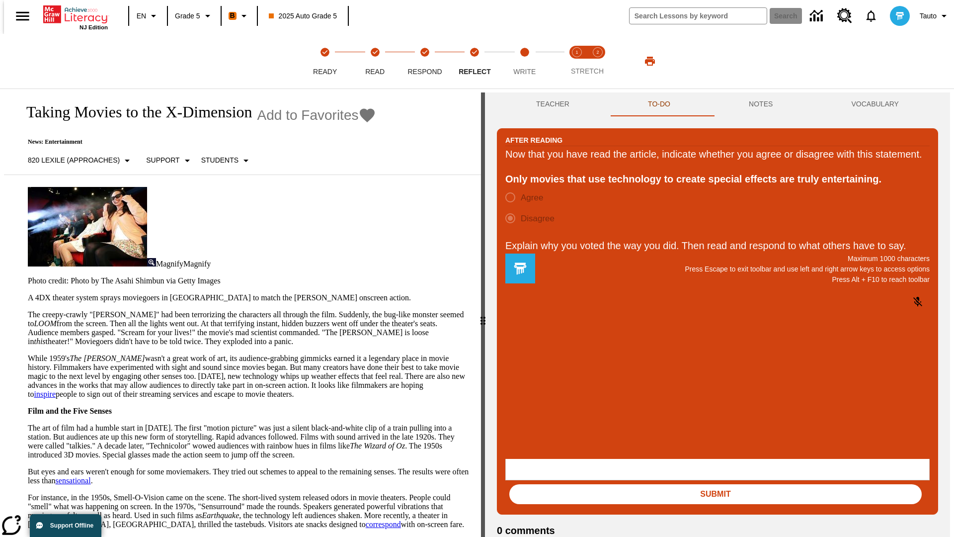
scroll to position [15, 0]
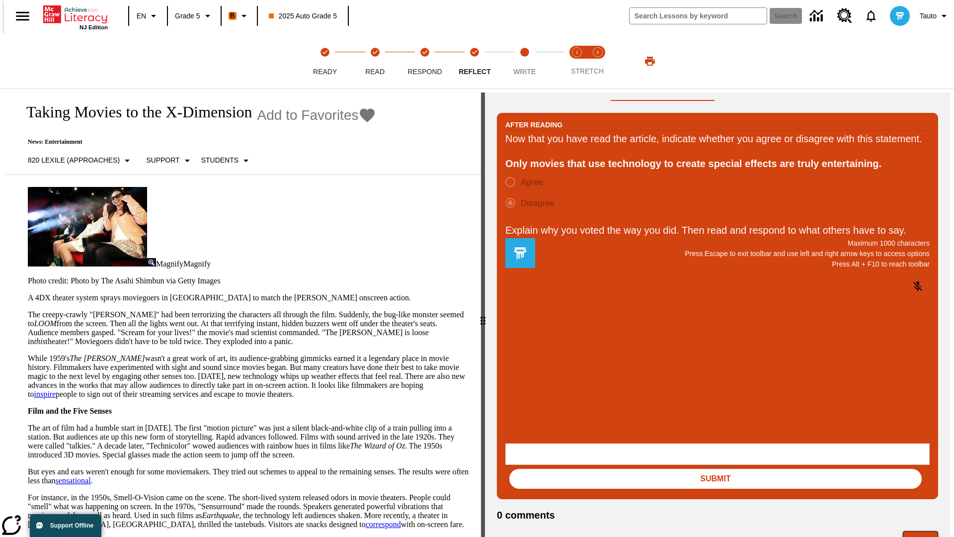
click at [925, 531] on button "Next" at bounding box center [920, 540] width 35 height 19
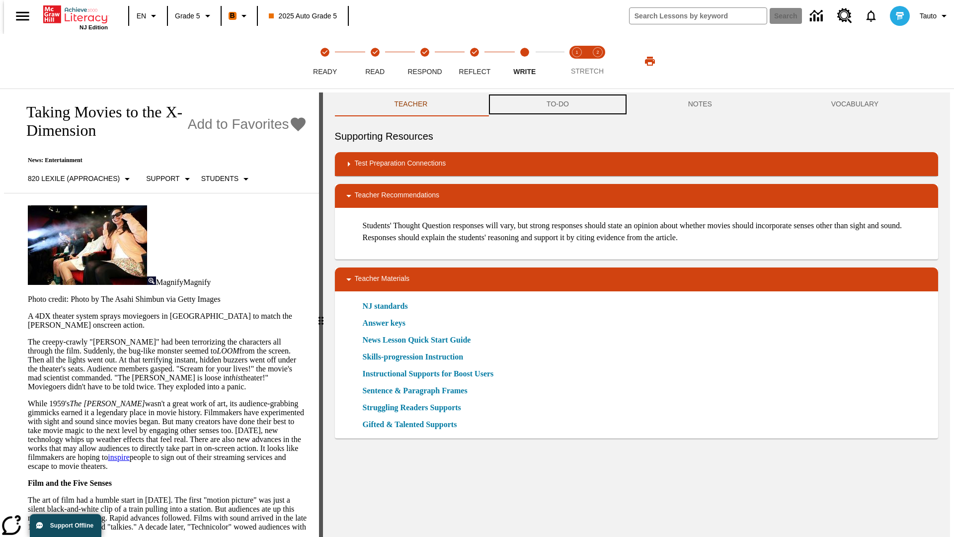
scroll to position [0, 0]
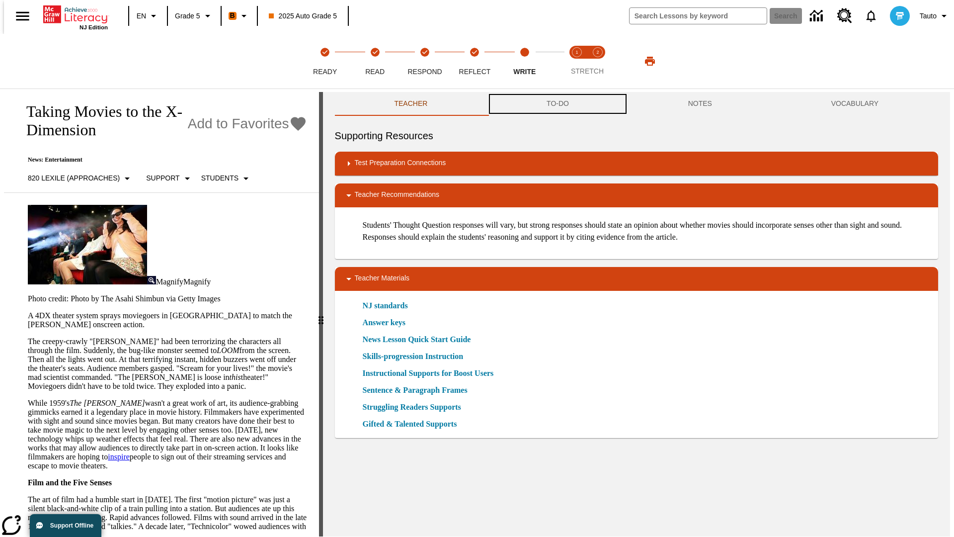
click at [557, 104] on button "TO-DO" at bounding box center [558, 104] width 142 height 24
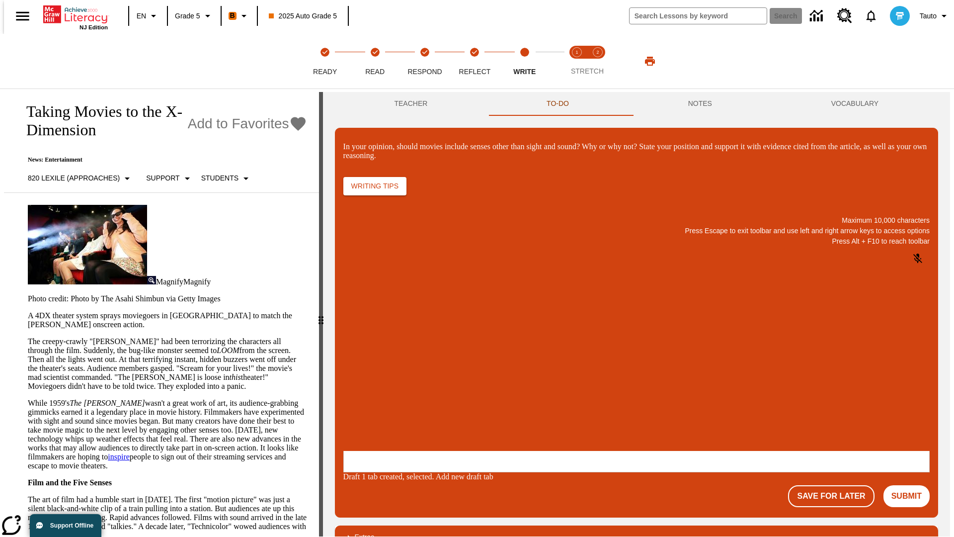
scroll to position [0, 0]
click at [488, 387] on p "\a\9In your opinion, should movies include senses other than sight and sound? W…" at bounding box center [417, 386] width 141 height 9
click at [911, 485] on button "Submit" at bounding box center [907, 496] width 46 height 22
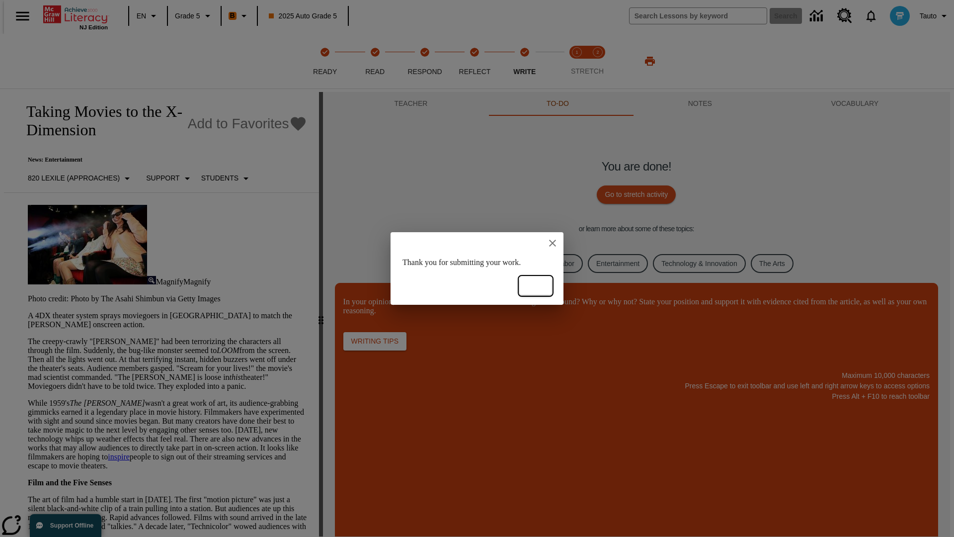
click at [536, 286] on button "Ok" at bounding box center [536, 286] width 32 height 18
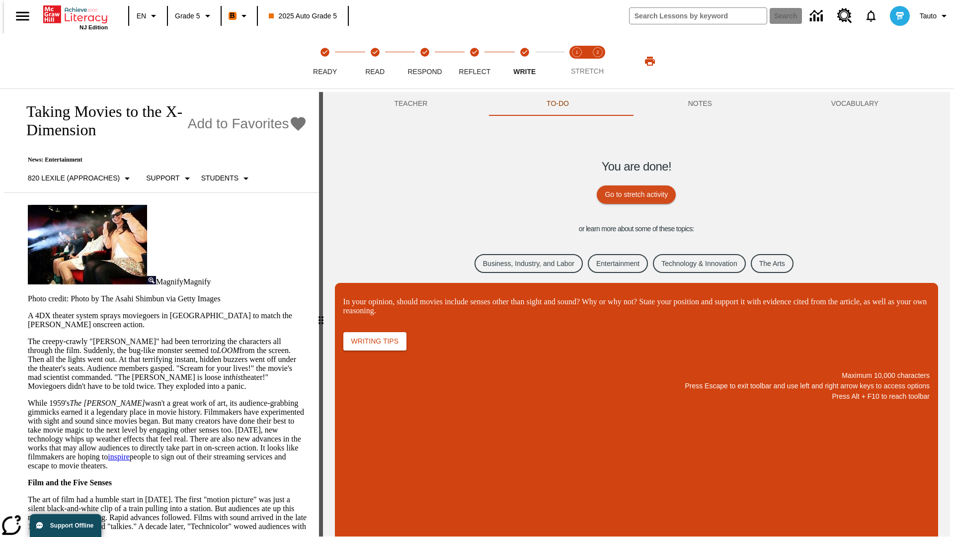
click at [521, 263] on link "Business, Industry, and Labor" at bounding box center [529, 263] width 108 height 19
